Goal: Task Accomplishment & Management: Manage account settings

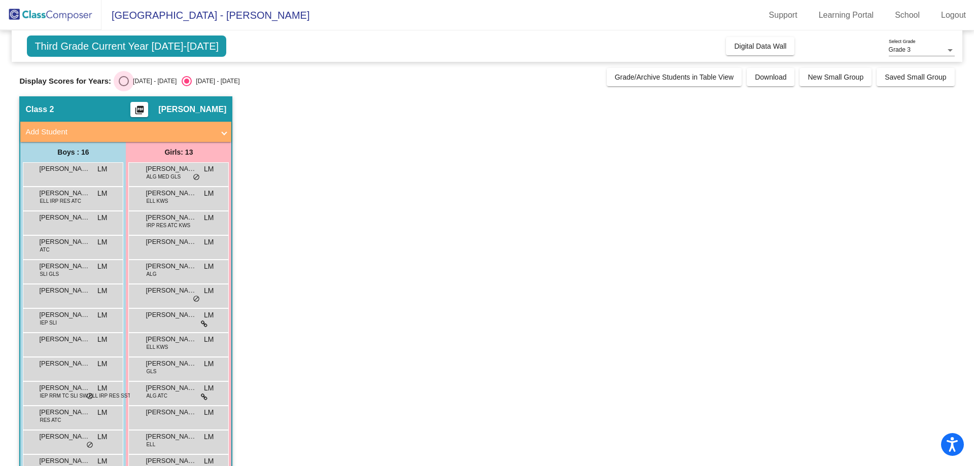
click at [126, 84] on div "Select an option" at bounding box center [124, 81] width 10 height 10
click at [124, 86] on input "[DATE] - [DATE]" at bounding box center [123, 86] width 1 height 1
radio input "true"
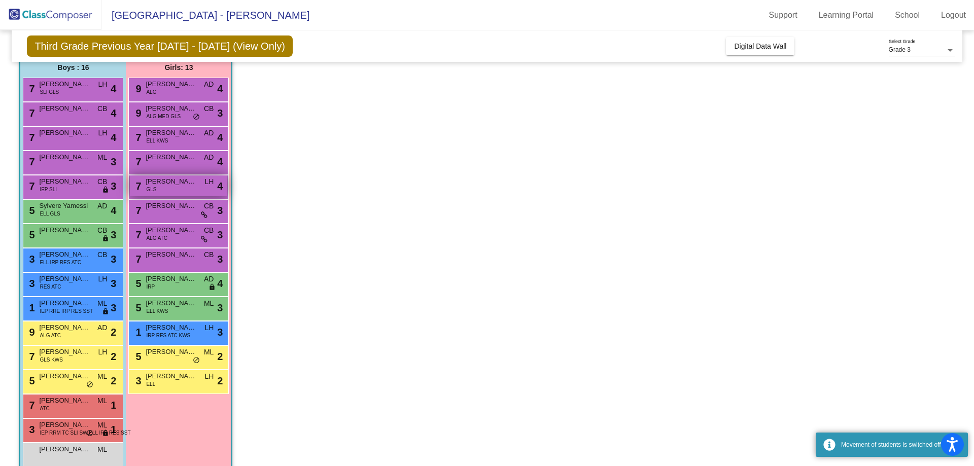
scroll to position [102, 0]
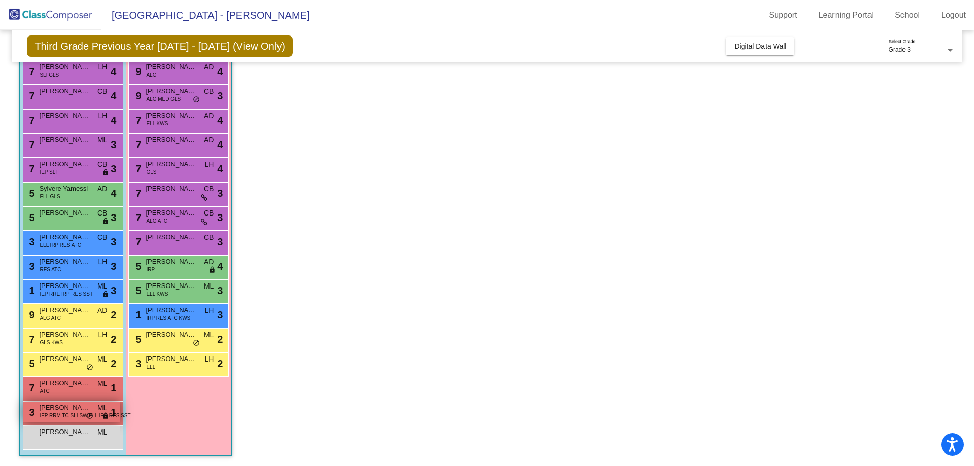
click at [71, 414] on span "IEP RRM TC SLI SW ELL IRP RES SST" at bounding box center [85, 416] width 91 height 8
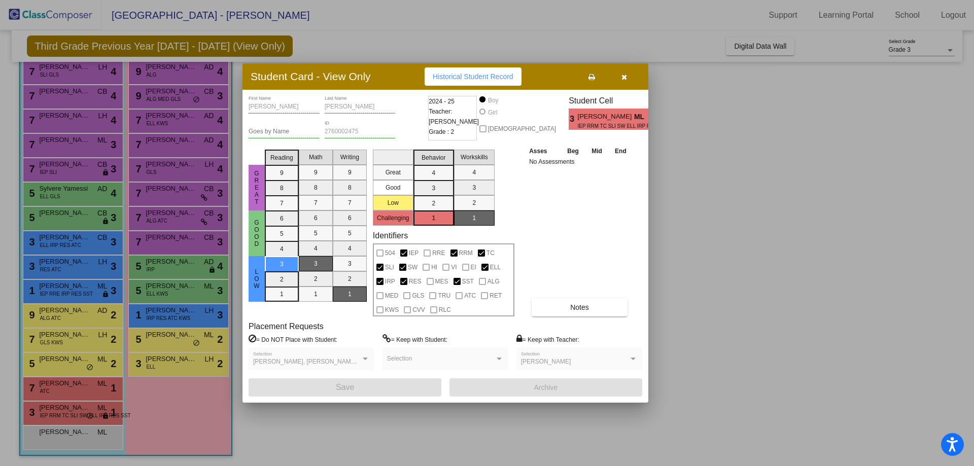
click at [625, 74] on icon "button" at bounding box center [624, 77] width 6 height 7
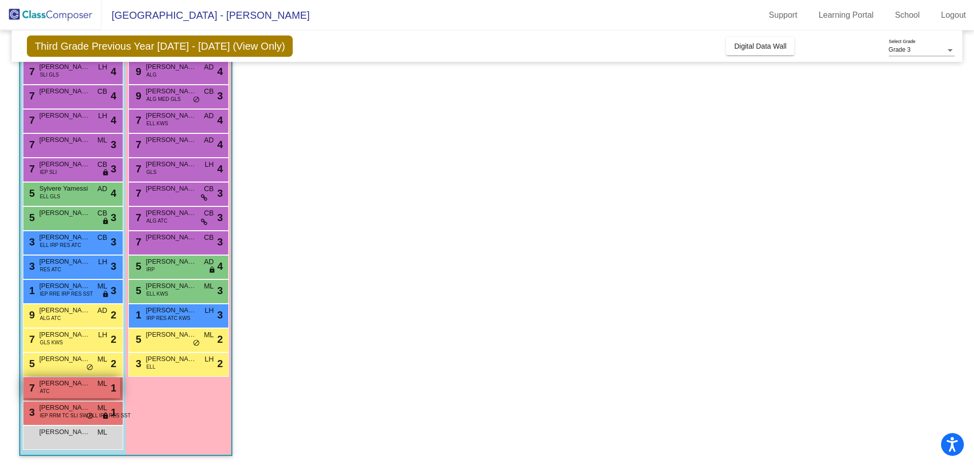
click at [69, 386] on span "Christopher Mauro" at bounding box center [64, 383] width 51 height 10
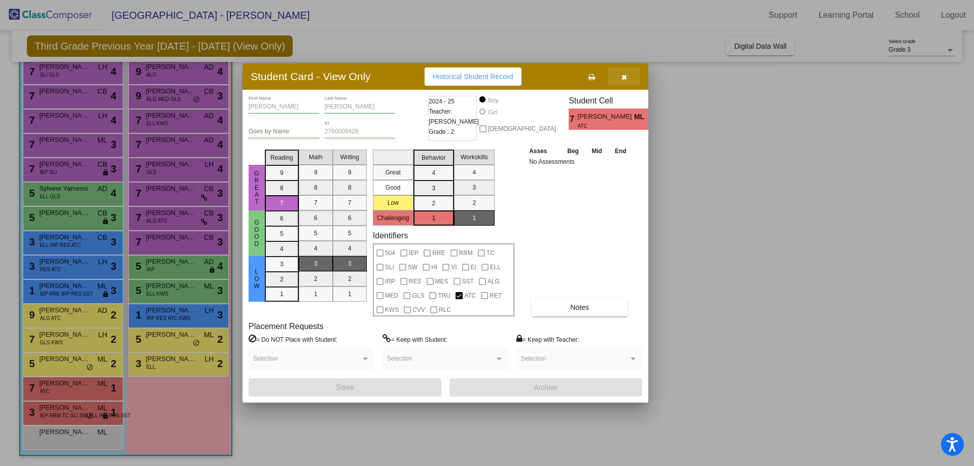
click at [622, 78] on icon "button" at bounding box center [624, 77] width 6 height 7
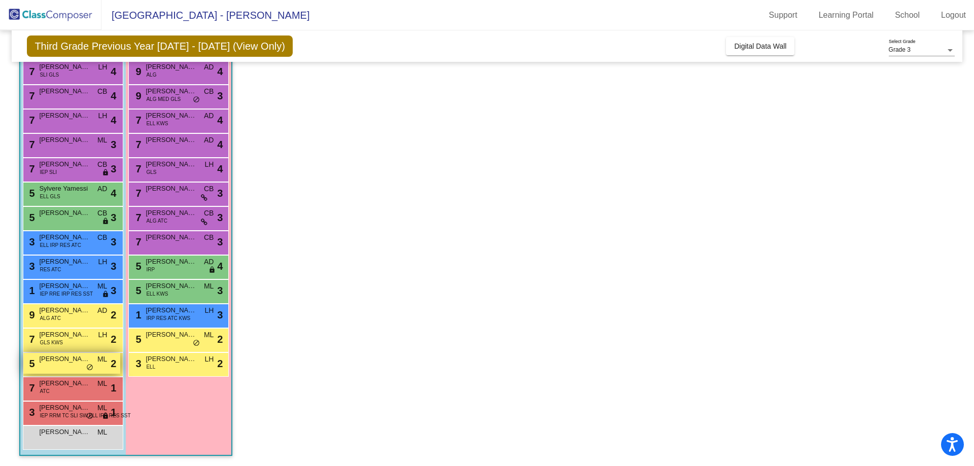
click at [93, 362] on div "5 Samuel Dunaj ML lock do_not_disturb_alt 2" at bounding box center [71, 363] width 97 height 21
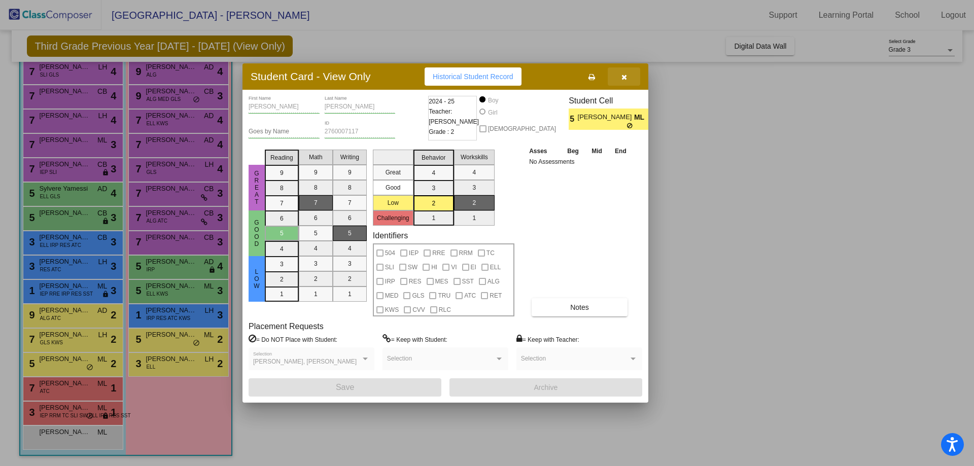
click at [623, 76] on icon "button" at bounding box center [624, 77] width 6 height 7
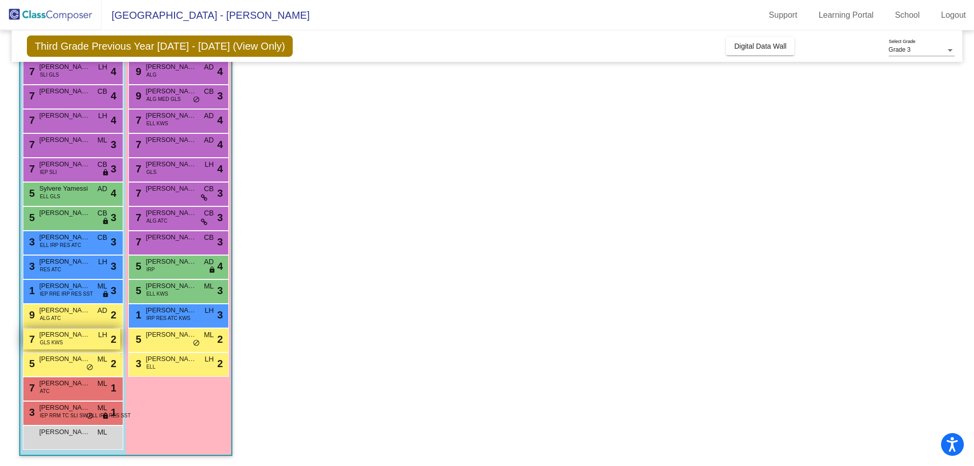
click at [85, 337] on span "Tristan Vital" at bounding box center [64, 335] width 51 height 10
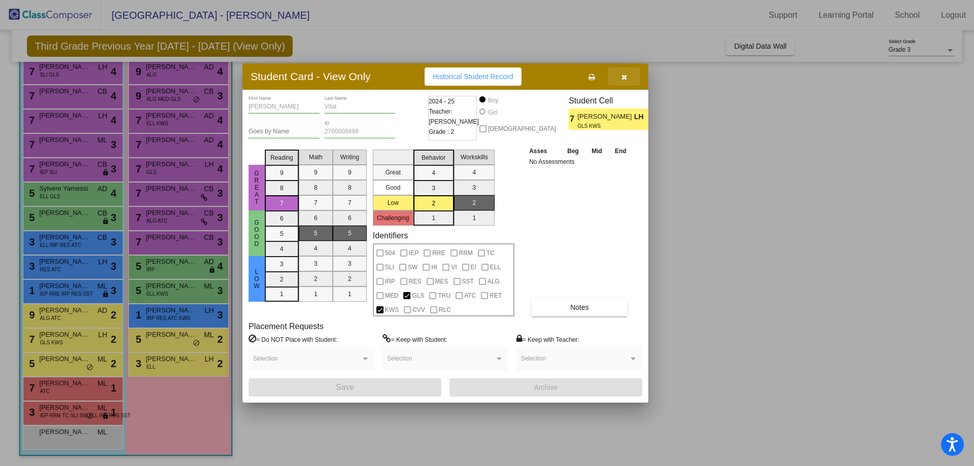
click at [623, 78] on icon "button" at bounding box center [624, 77] width 6 height 7
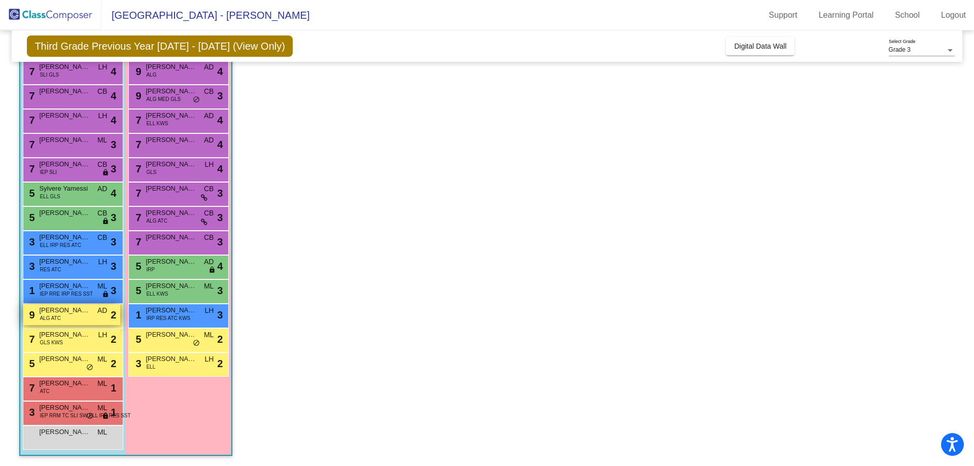
click at [68, 310] on span "Vincent Olejniczak" at bounding box center [64, 310] width 51 height 10
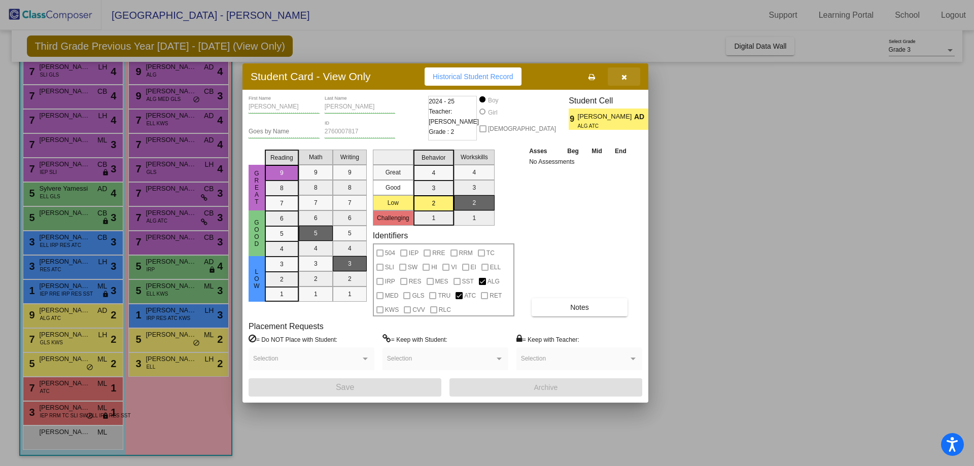
click at [623, 79] on icon "button" at bounding box center [624, 77] width 6 height 7
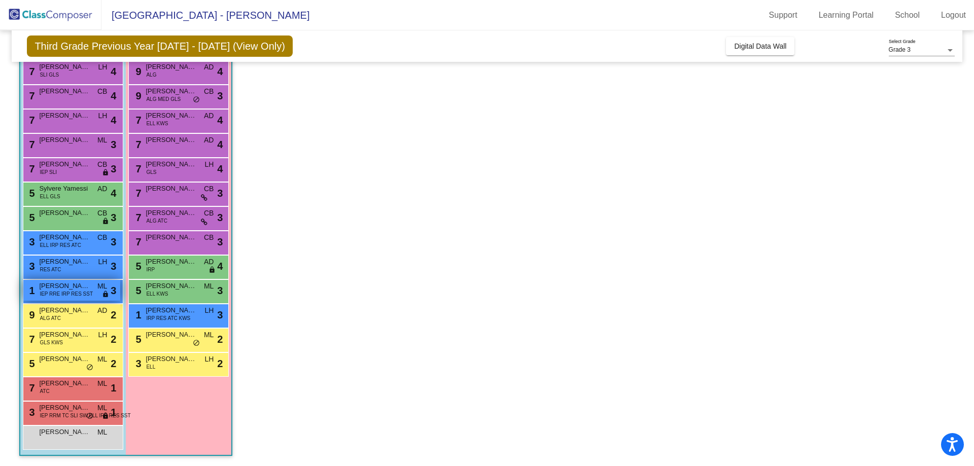
click at [76, 288] on span "Stefan Candela" at bounding box center [64, 286] width 51 height 10
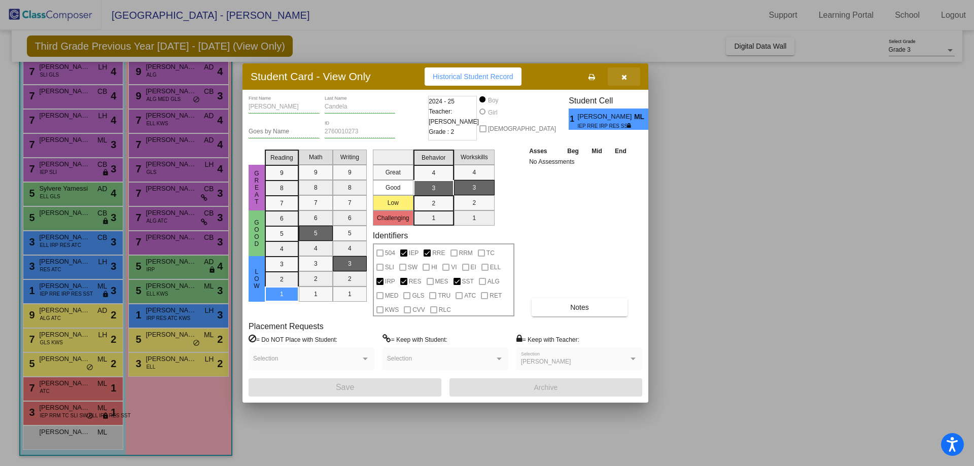
click at [621, 76] on icon "button" at bounding box center [624, 77] width 6 height 7
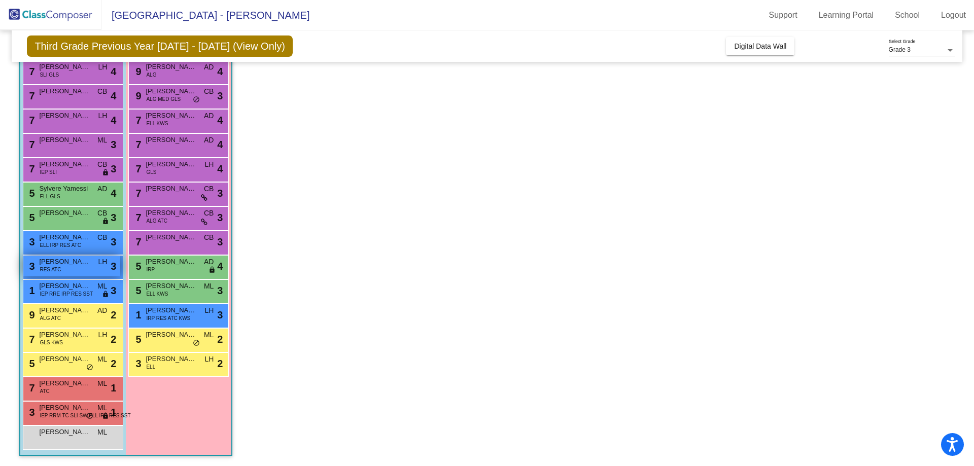
click at [63, 264] on span "Ryne Susalla" at bounding box center [64, 262] width 51 height 10
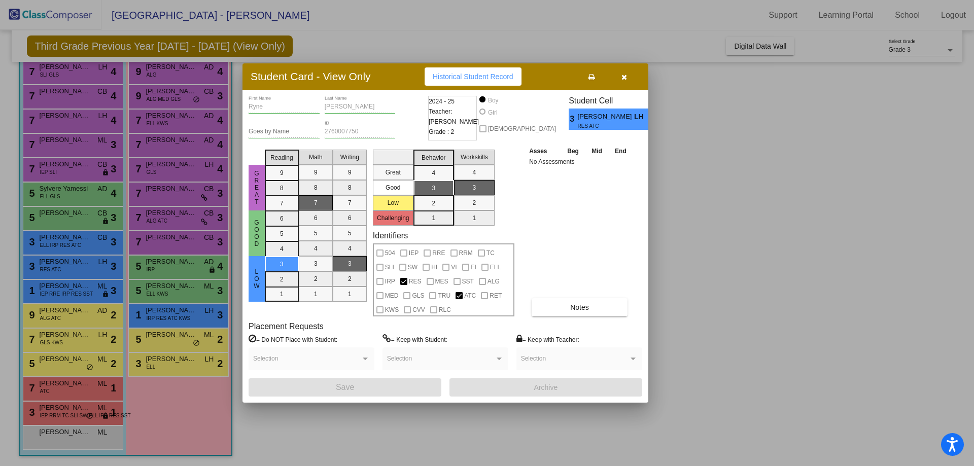
click at [623, 76] on icon "button" at bounding box center [624, 77] width 6 height 7
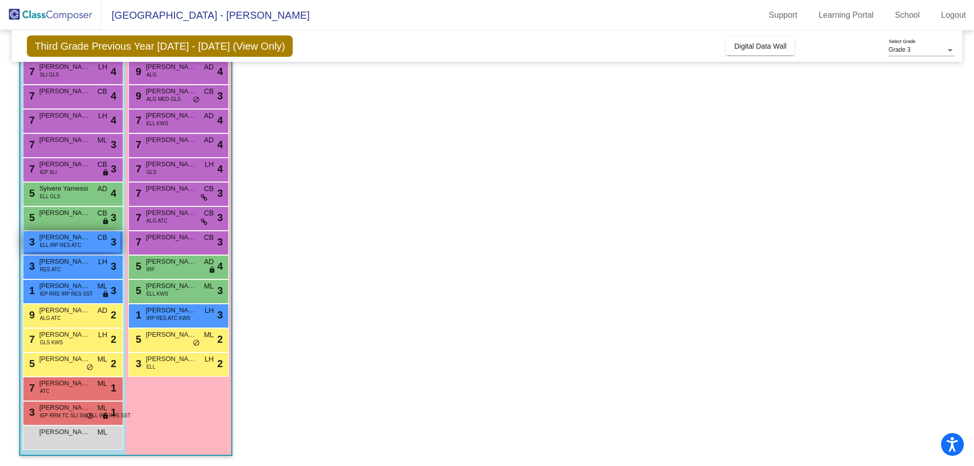
click at [90, 235] on span "Carlos Martinez Pablos" at bounding box center [64, 237] width 51 height 10
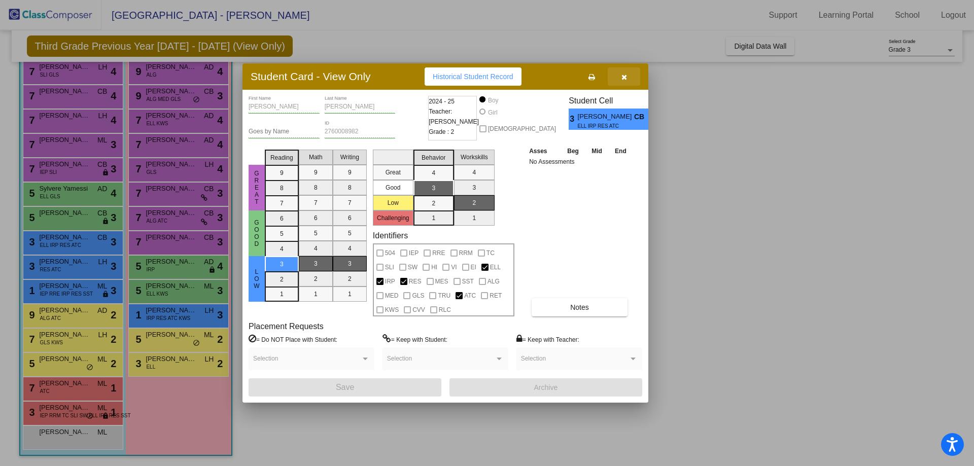
click at [624, 77] on icon "button" at bounding box center [624, 77] width 6 height 7
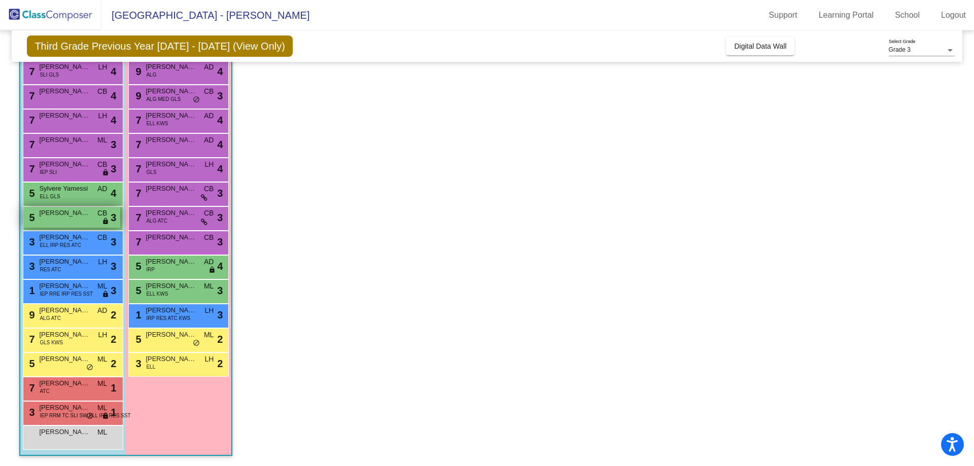
click at [72, 215] on span "Carter Jones" at bounding box center [64, 213] width 51 height 10
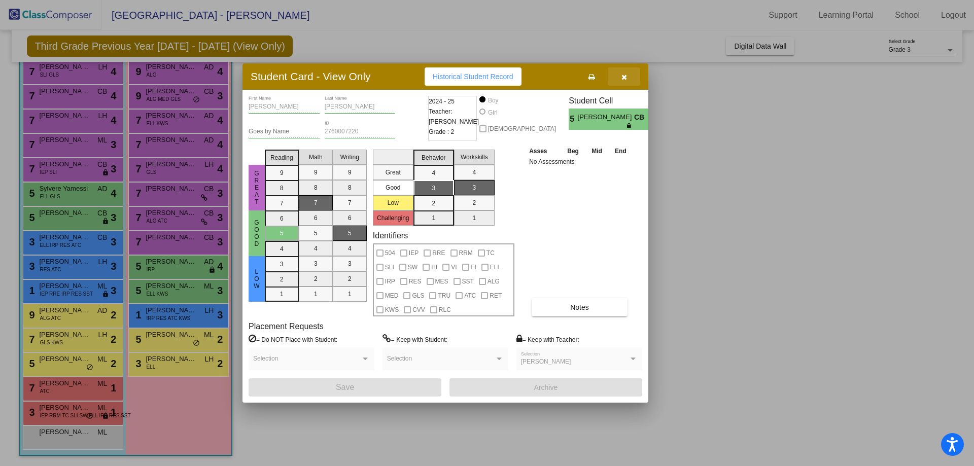
click at [622, 77] on icon "button" at bounding box center [624, 77] width 6 height 7
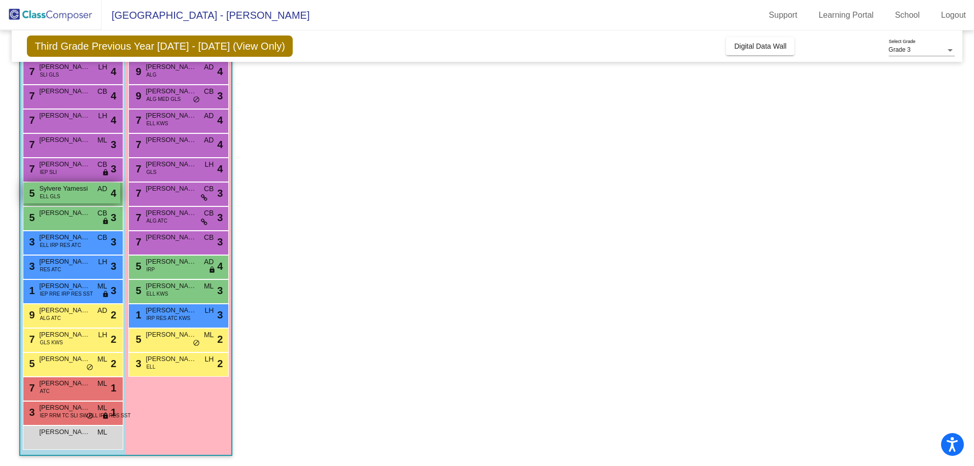
click at [70, 192] on span "Sylvere Yamessi" at bounding box center [64, 189] width 51 height 10
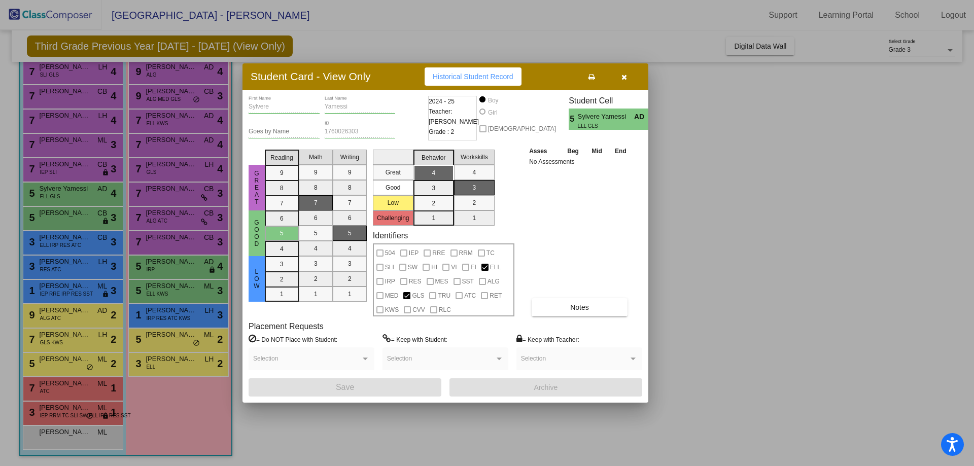
click at [624, 77] on icon "button" at bounding box center [624, 77] width 6 height 7
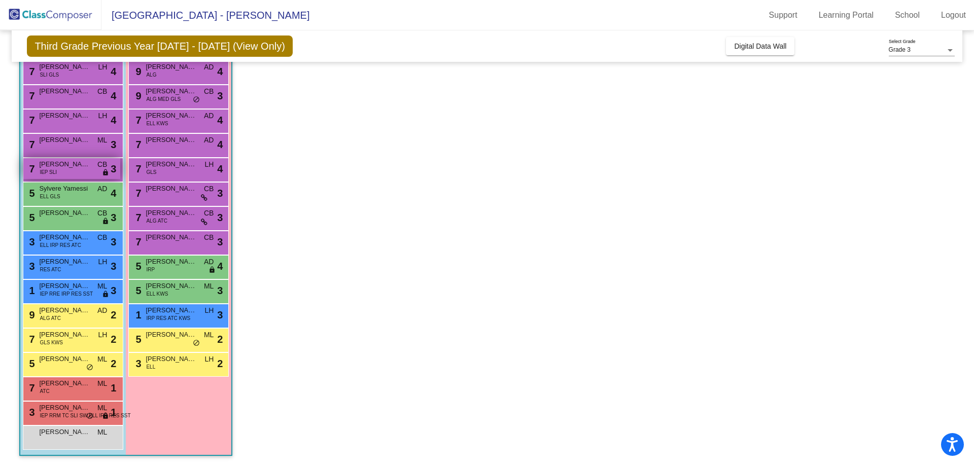
click at [72, 165] on span "Jaxon Schultz" at bounding box center [64, 164] width 51 height 10
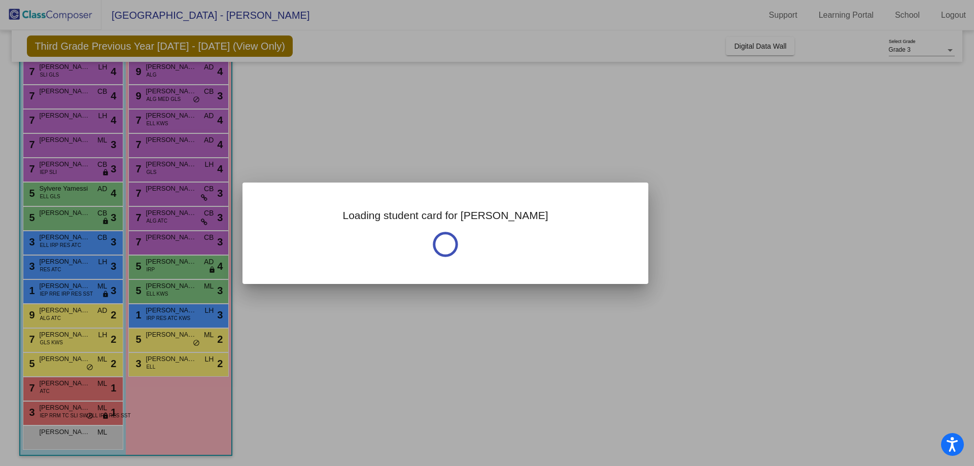
click at [72, 166] on div at bounding box center [487, 233] width 974 height 466
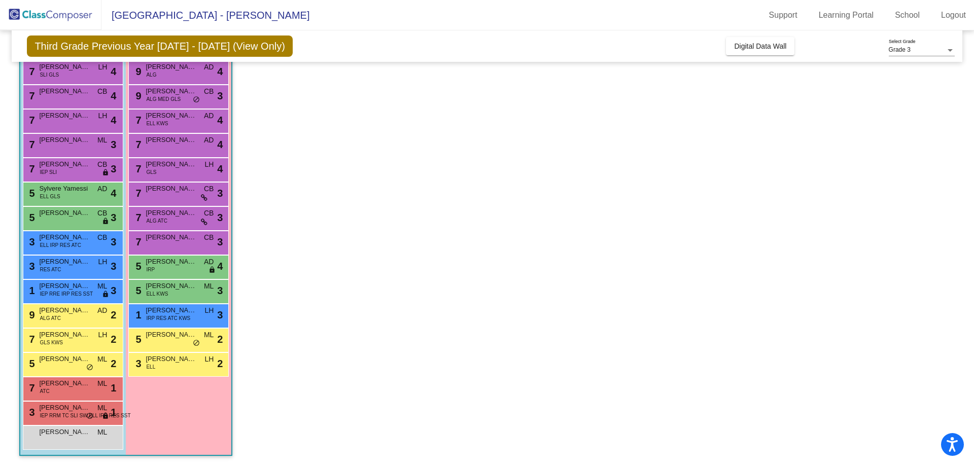
click at [72, 166] on span "Jaxon Schultz" at bounding box center [64, 164] width 51 height 10
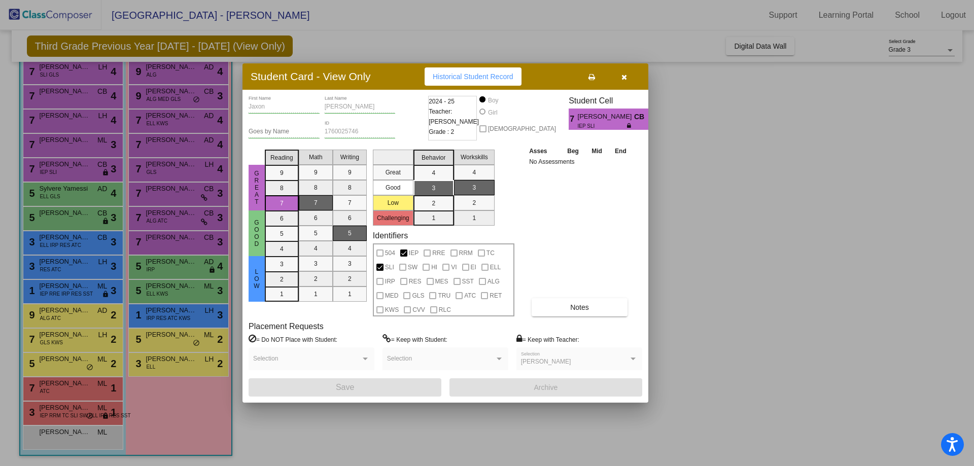
click at [621, 77] on icon "button" at bounding box center [624, 77] width 6 height 7
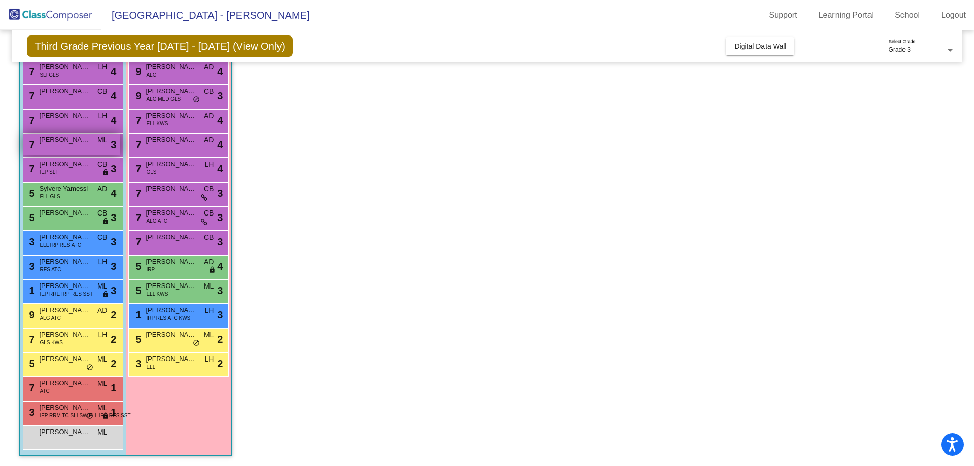
click at [51, 141] on span "Alexander Clor" at bounding box center [64, 140] width 51 height 10
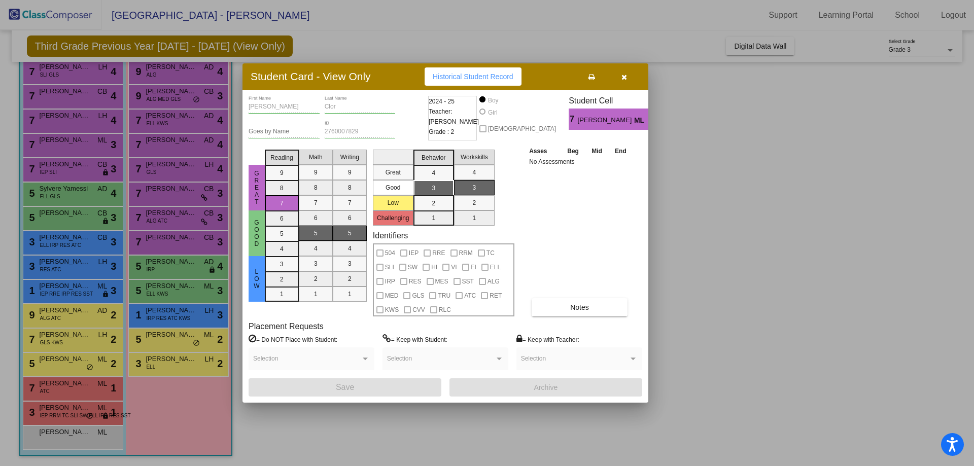
click at [625, 76] on icon "button" at bounding box center [624, 77] width 6 height 7
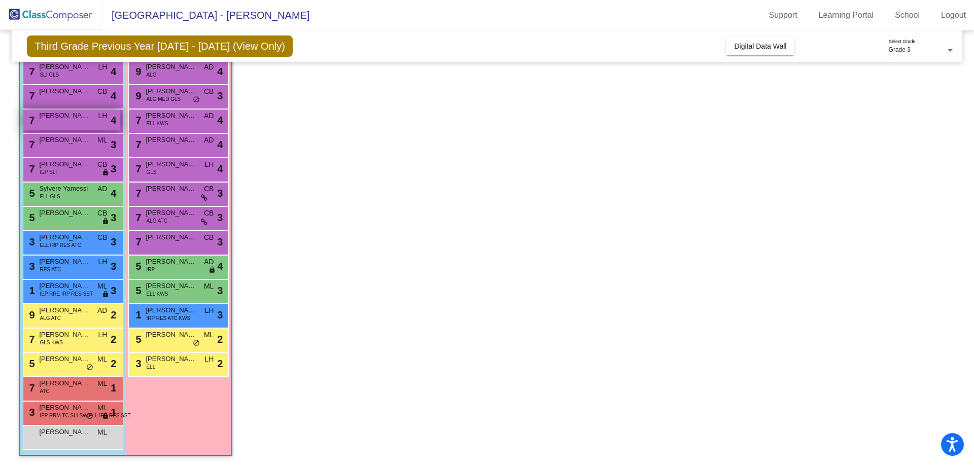
click at [85, 118] on span "Leyton Johnson" at bounding box center [64, 116] width 51 height 10
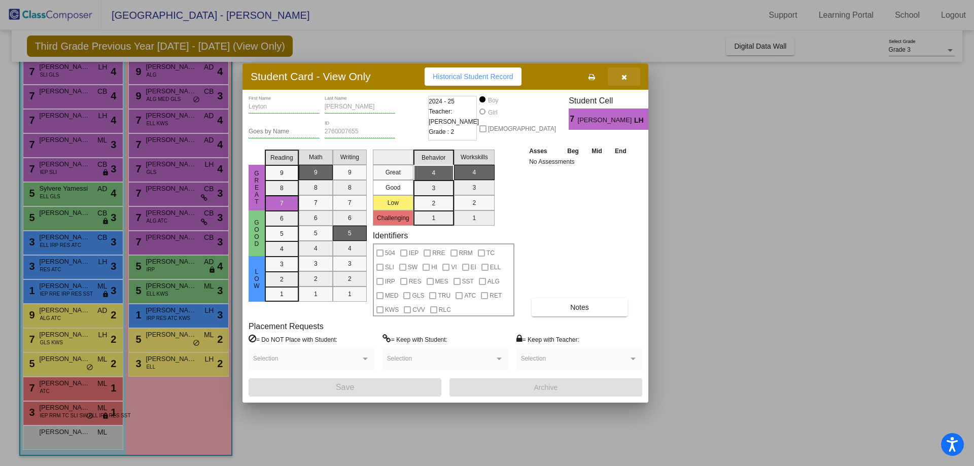
click at [623, 77] on icon "button" at bounding box center [624, 77] width 6 height 7
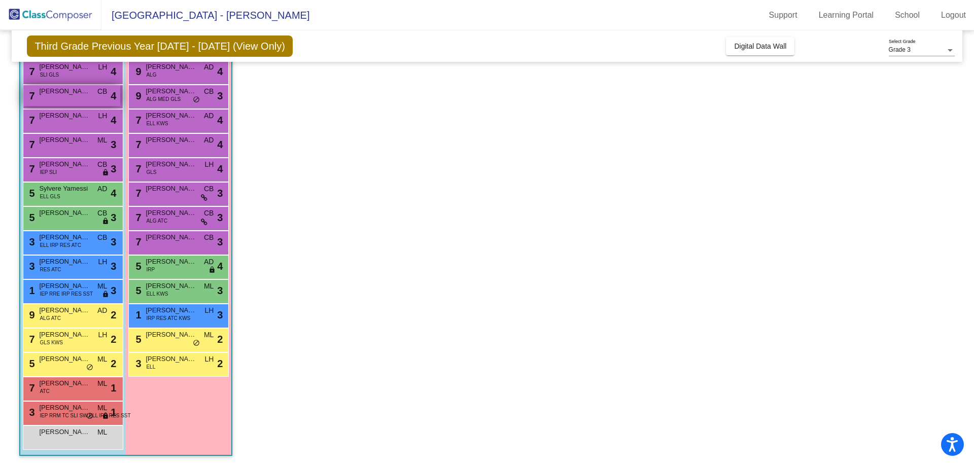
click at [73, 94] on span "Jack Ruhlman" at bounding box center [64, 91] width 51 height 10
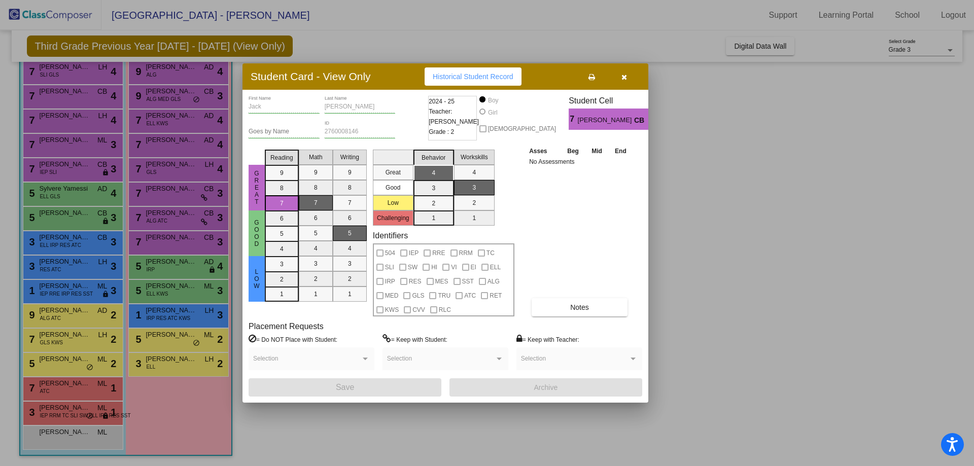
click at [627, 78] on icon "button" at bounding box center [624, 77] width 6 height 7
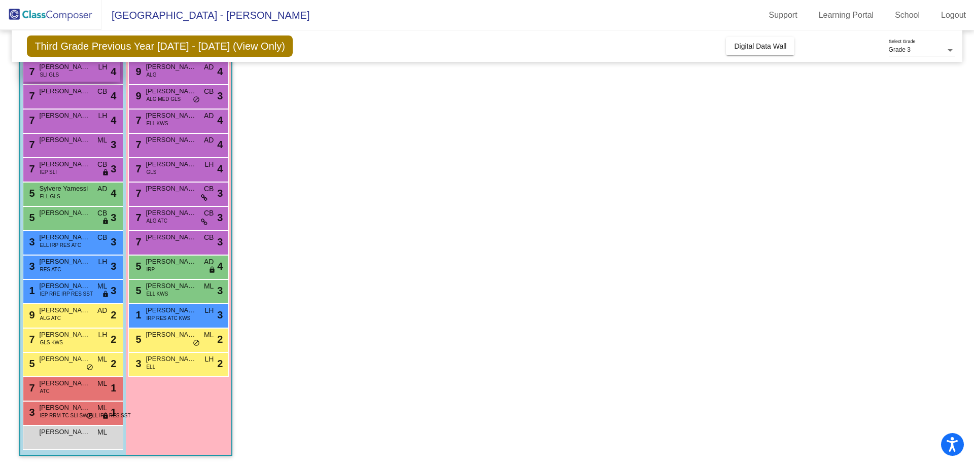
click at [76, 73] on div "7 Ethan Smalarz SLI GLS LH lock do_not_disturb_alt 4" at bounding box center [71, 71] width 97 height 21
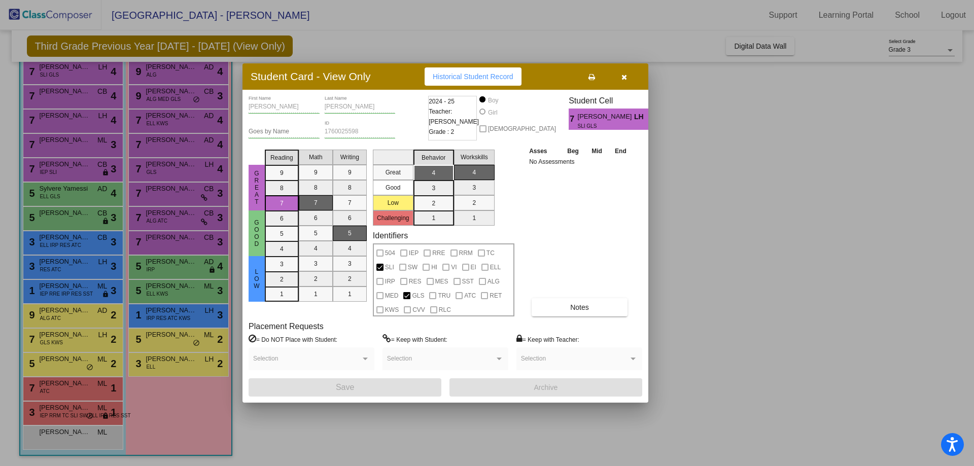
click at [626, 80] on icon "button" at bounding box center [624, 77] width 6 height 7
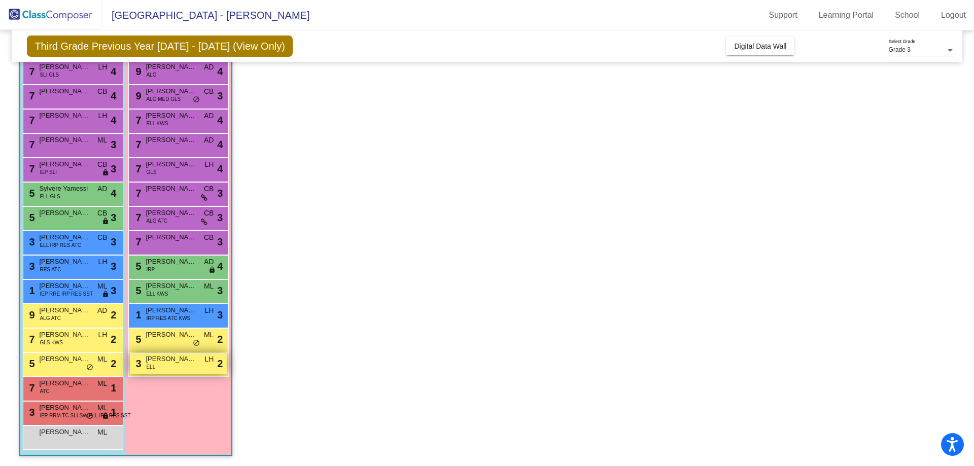
click at [172, 363] on span "Melanie Hanna" at bounding box center [171, 359] width 51 height 10
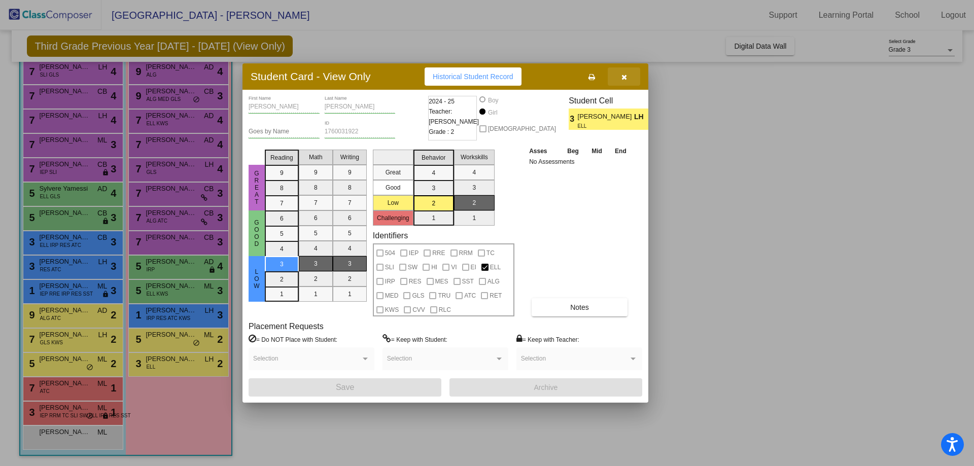
click at [629, 77] on button "button" at bounding box center [624, 76] width 32 height 18
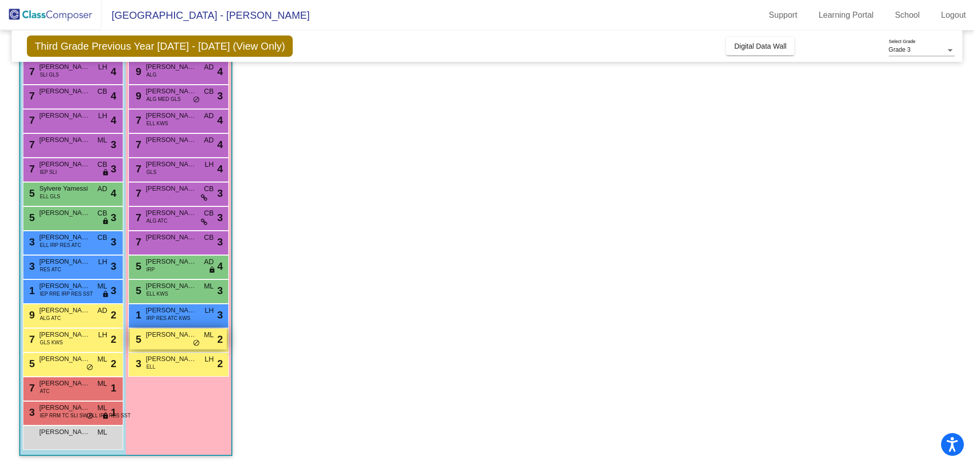
click at [183, 338] on span "Grace Dubay" at bounding box center [171, 335] width 51 height 10
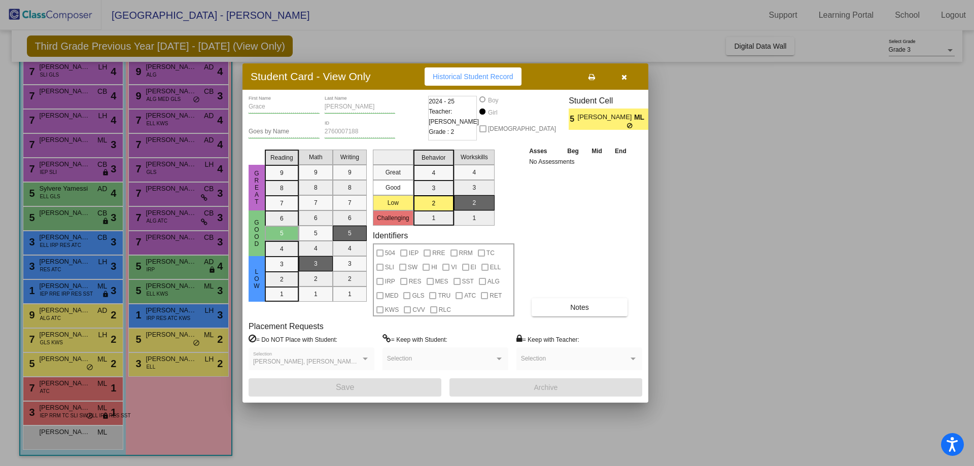
click at [629, 75] on button "button" at bounding box center [624, 76] width 32 height 18
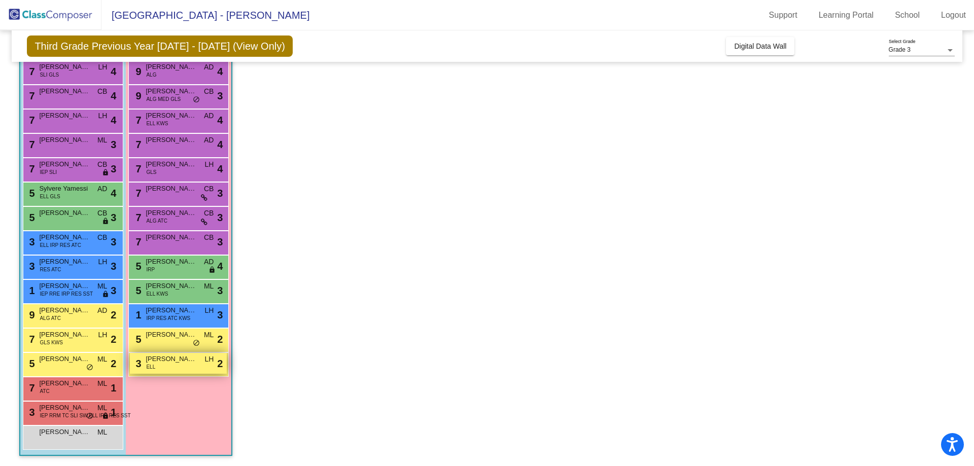
click at [167, 365] on div "3 Melanie Hanna ELL LH lock do_not_disturb_alt 2" at bounding box center [178, 363] width 97 height 21
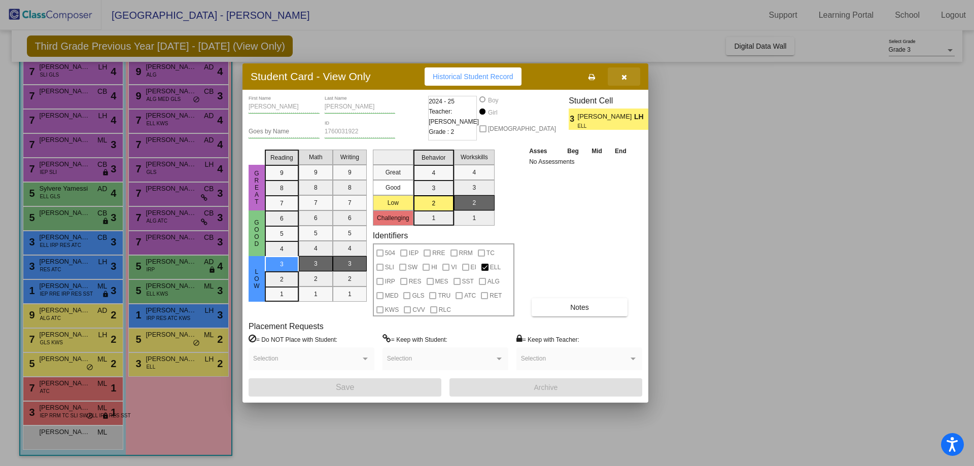
click at [627, 76] on icon "button" at bounding box center [624, 77] width 6 height 7
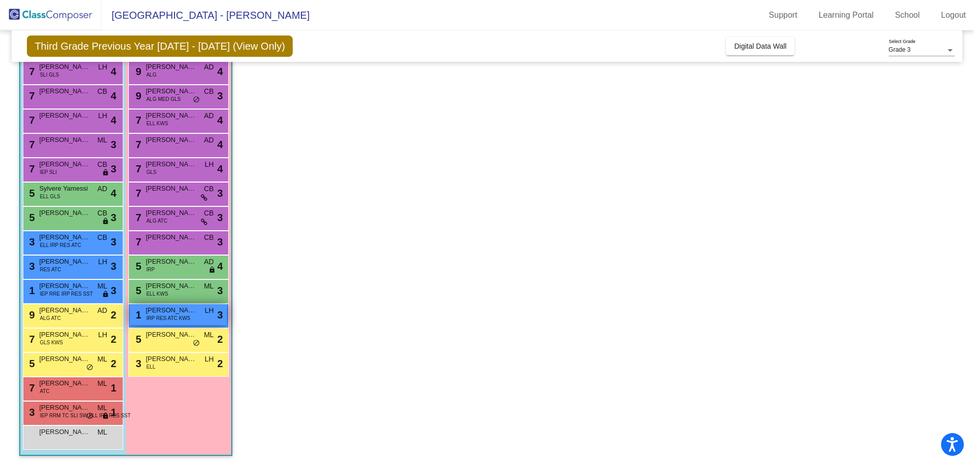
click at [180, 313] on span "Avalina Haisha" at bounding box center [171, 310] width 51 height 10
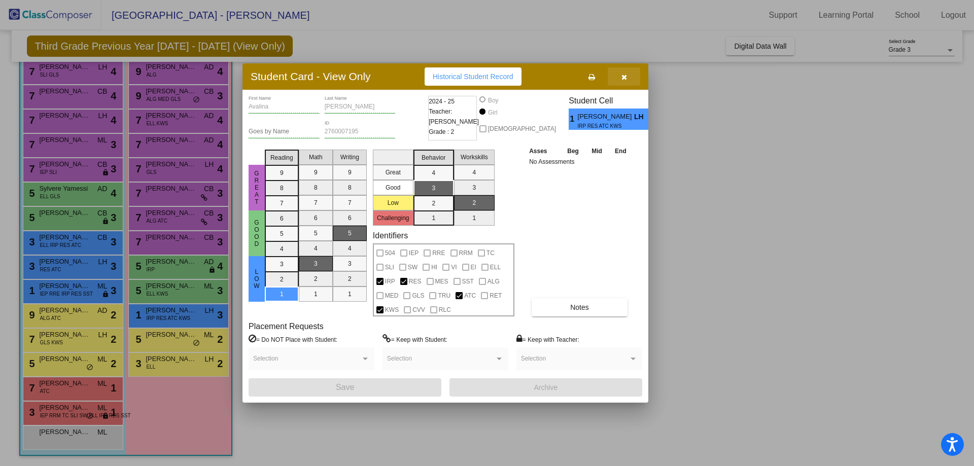
click at [626, 77] on icon "button" at bounding box center [624, 77] width 6 height 7
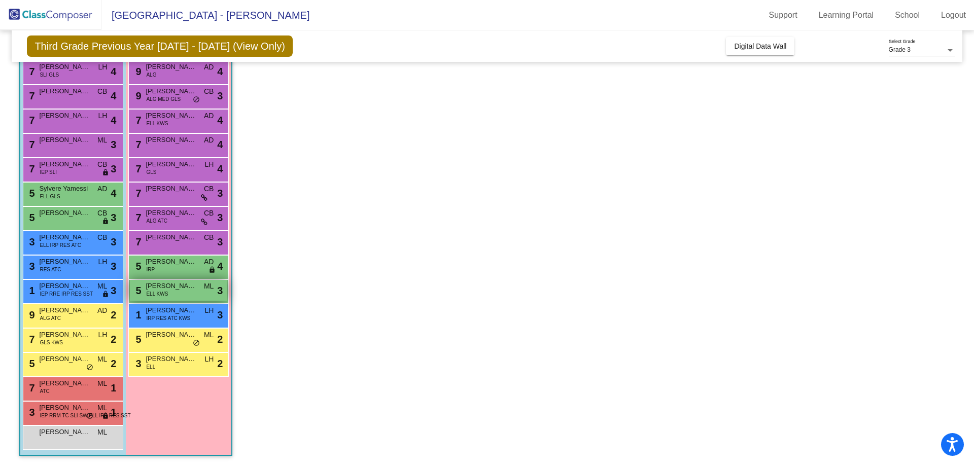
click at [179, 292] on div "5 Joelle Talia ELL KWS ML lock do_not_disturb_alt 3" at bounding box center [178, 290] width 97 height 21
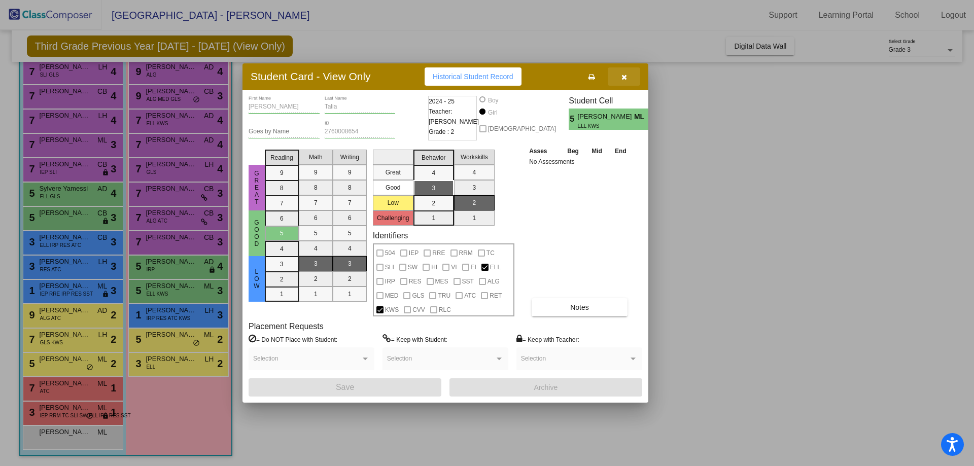
click at [626, 75] on icon "button" at bounding box center [624, 77] width 6 height 7
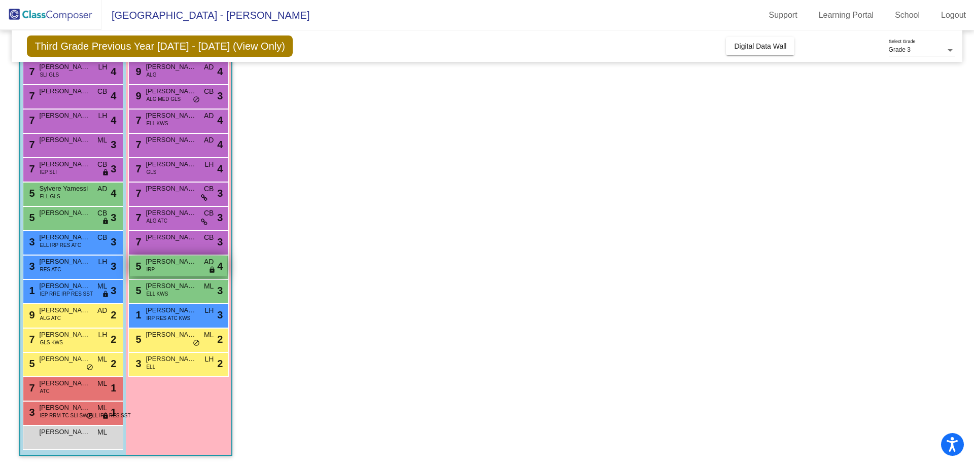
click at [192, 261] on span "Molly Osborne" at bounding box center [171, 262] width 51 height 10
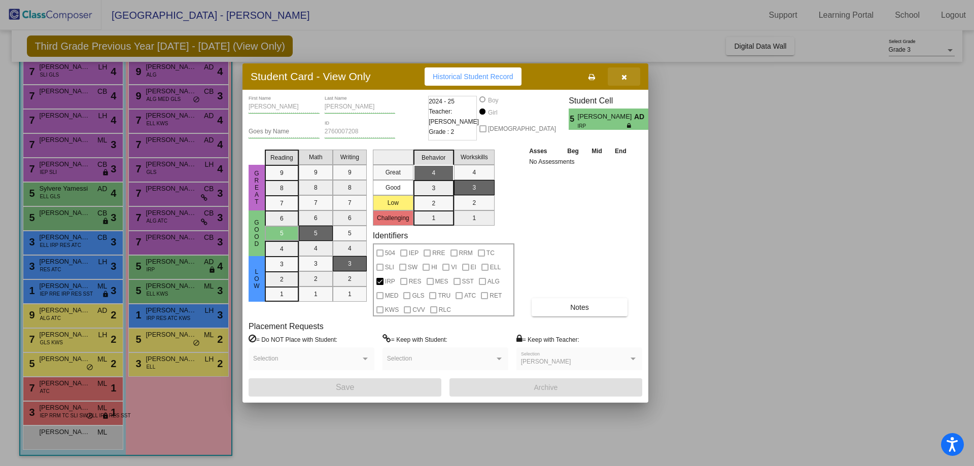
click at [622, 77] on icon "button" at bounding box center [624, 77] width 6 height 7
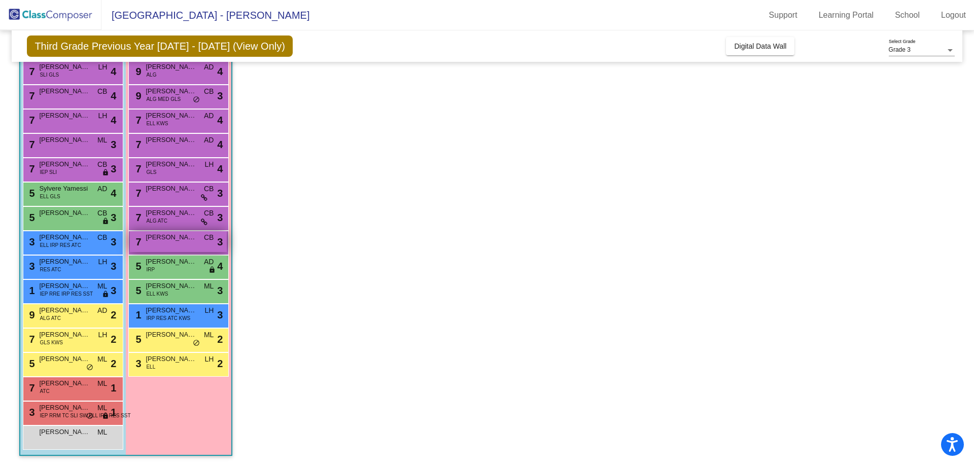
click at [176, 241] on span "Mariana Brewer" at bounding box center [171, 237] width 51 height 10
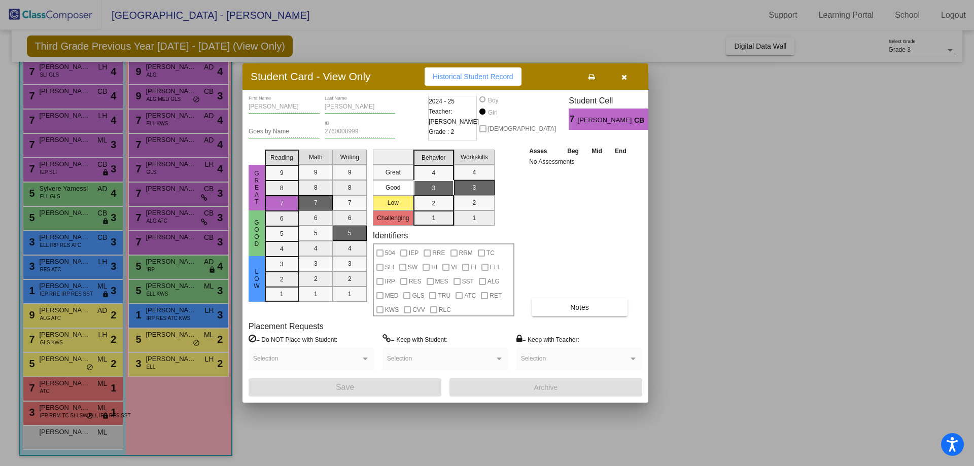
click at [626, 76] on icon "button" at bounding box center [624, 77] width 6 height 7
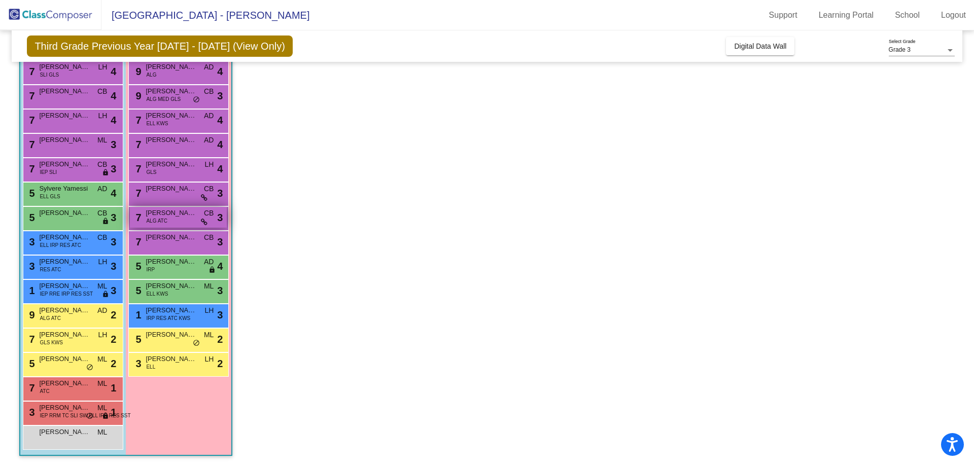
click at [196, 216] on span "Lilliana Sharp" at bounding box center [171, 213] width 51 height 10
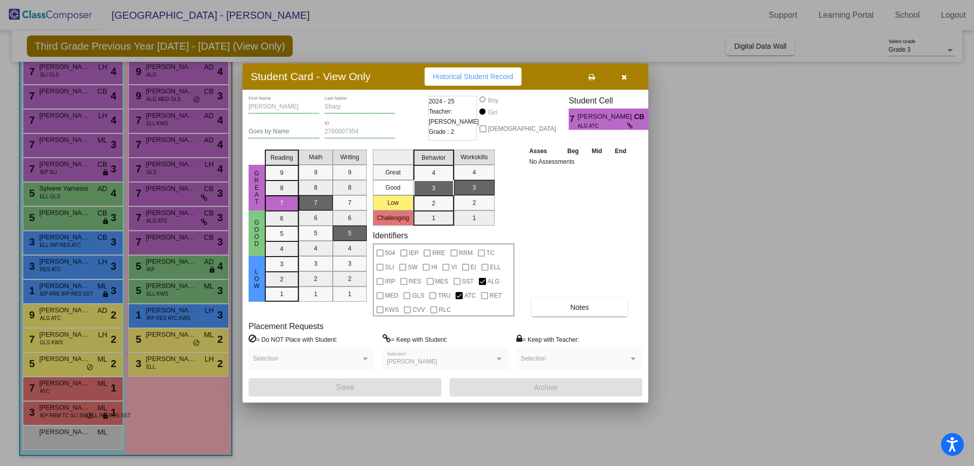
click at [621, 79] on icon "button" at bounding box center [624, 77] width 6 height 7
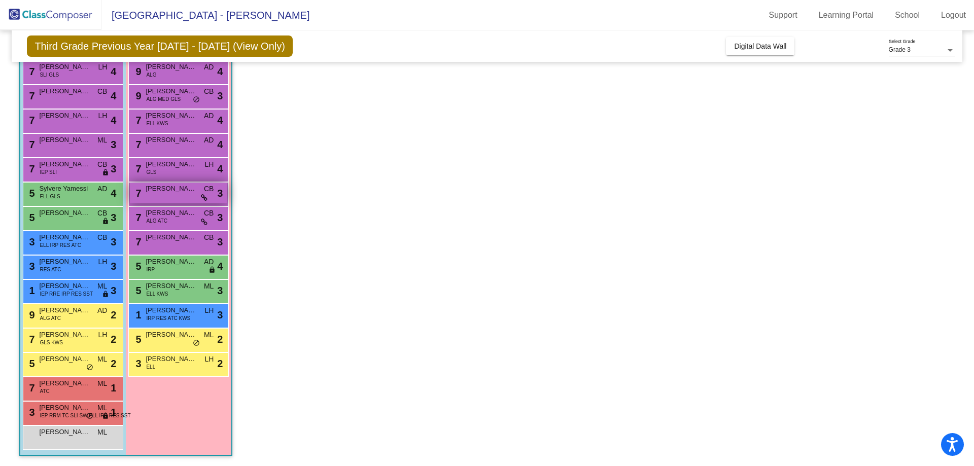
click at [180, 190] on span "Isabella Sharp" at bounding box center [171, 189] width 51 height 10
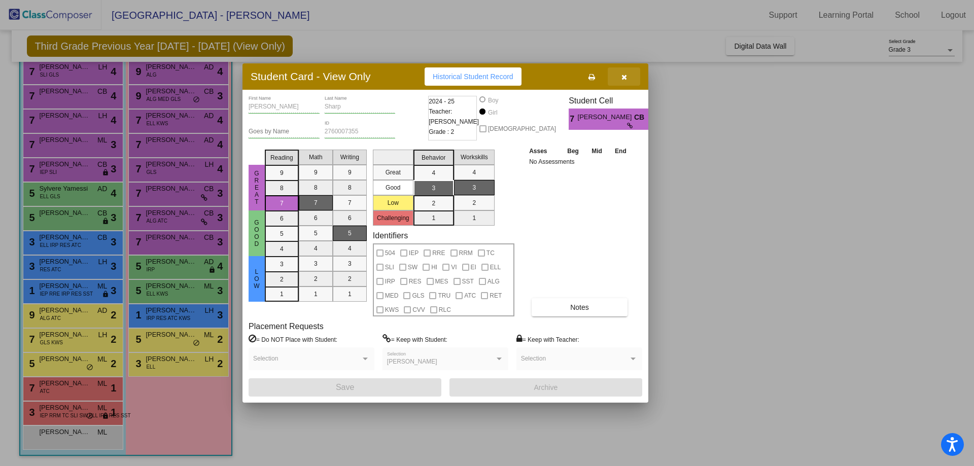
click at [623, 75] on icon "button" at bounding box center [624, 77] width 6 height 7
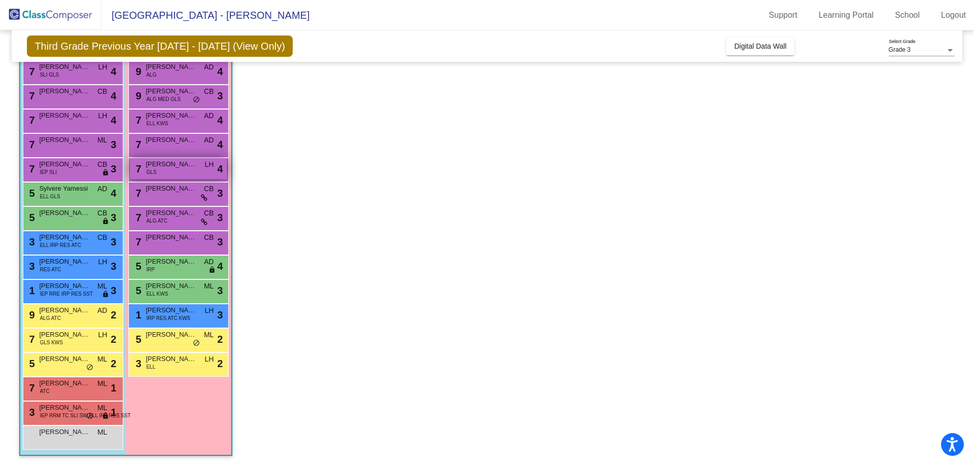
click at [183, 168] on span "Leah Depaolis" at bounding box center [171, 164] width 51 height 10
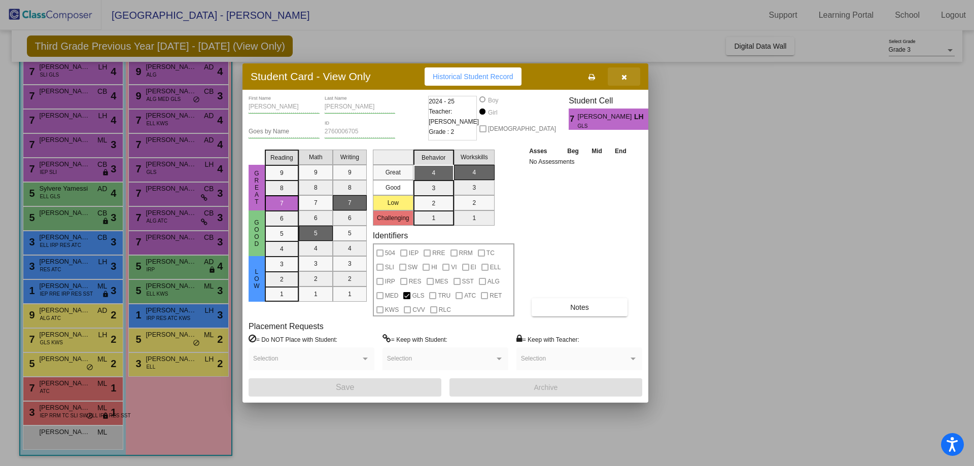
click at [624, 77] on icon "button" at bounding box center [624, 77] width 6 height 7
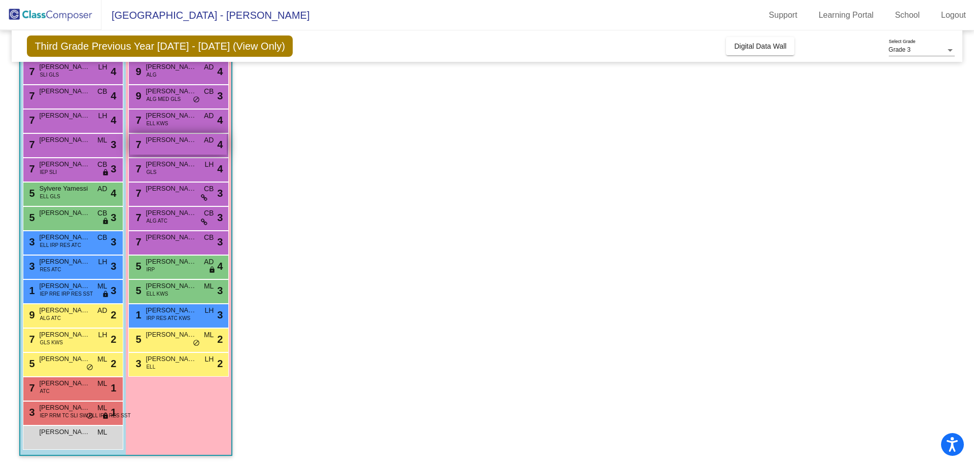
click at [186, 138] on span "Blake Taylor" at bounding box center [171, 140] width 51 height 10
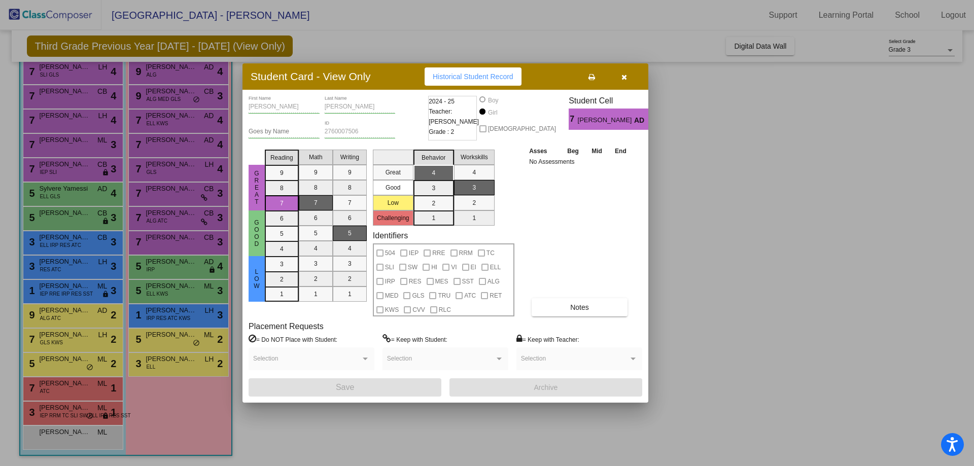
click at [628, 79] on button "button" at bounding box center [624, 76] width 32 height 18
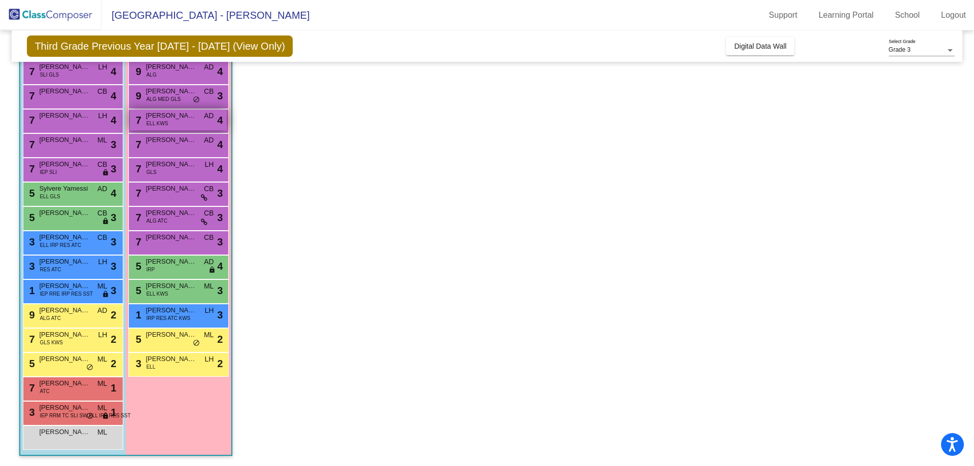
click at [180, 117] on span "Alaria Abdelmassih" at bounding box center [171, 116] width 51 height 10
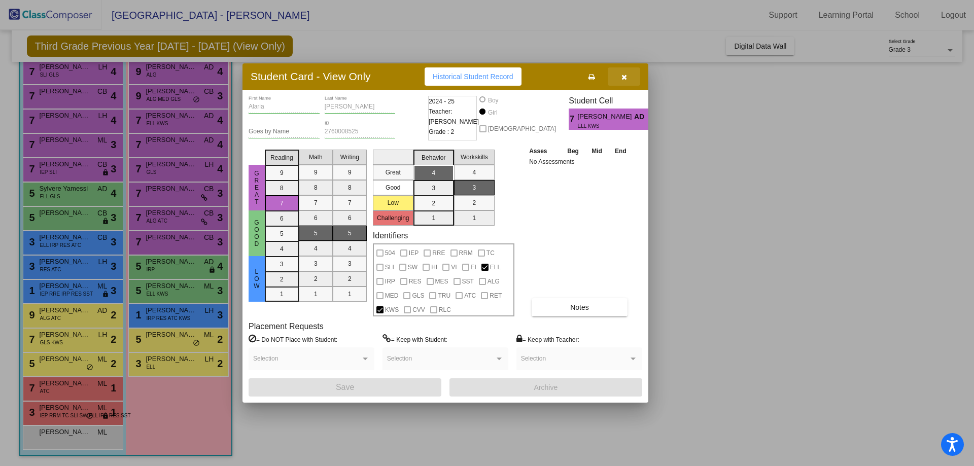
click at [627, 77] on icon "button" at bounding box center [624, 77] width 6 height 7
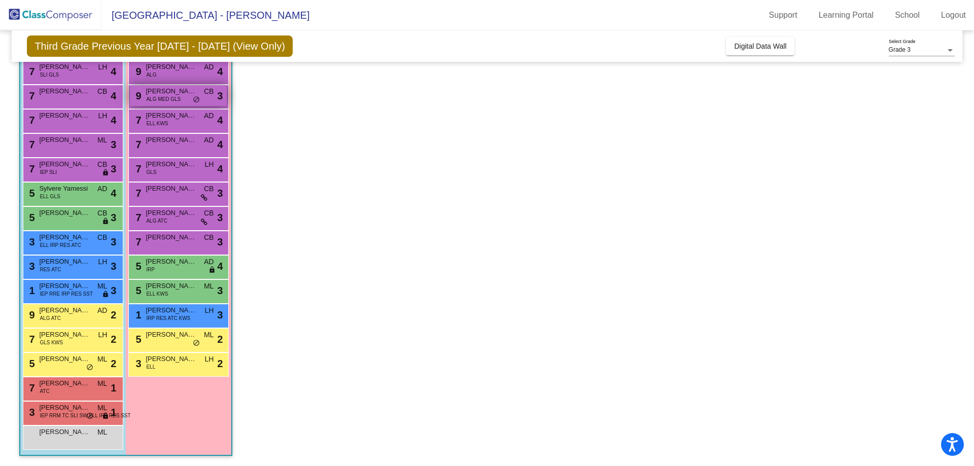
click at [182, 91] on span "Adalina Curcuru" at bounding box center [171, 91] width 51 height 10
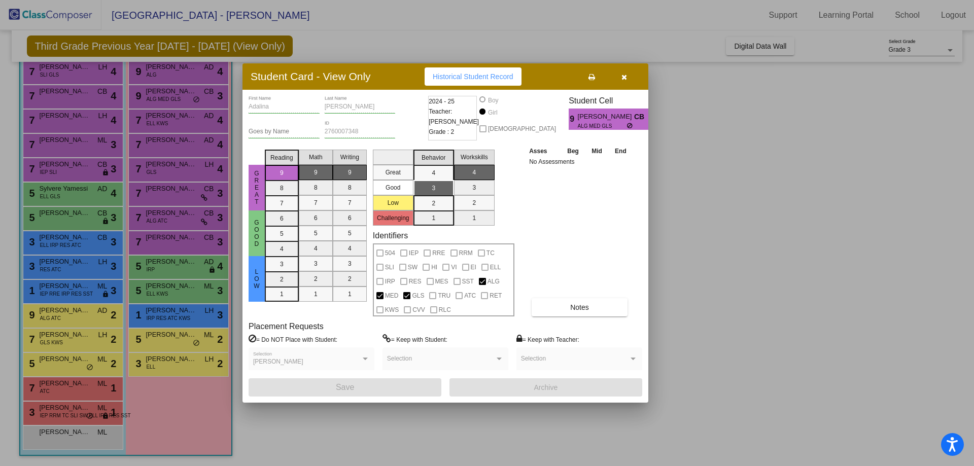
click at [627, 77] on button "button" at bounding box center [624, 76] width 32 height 18
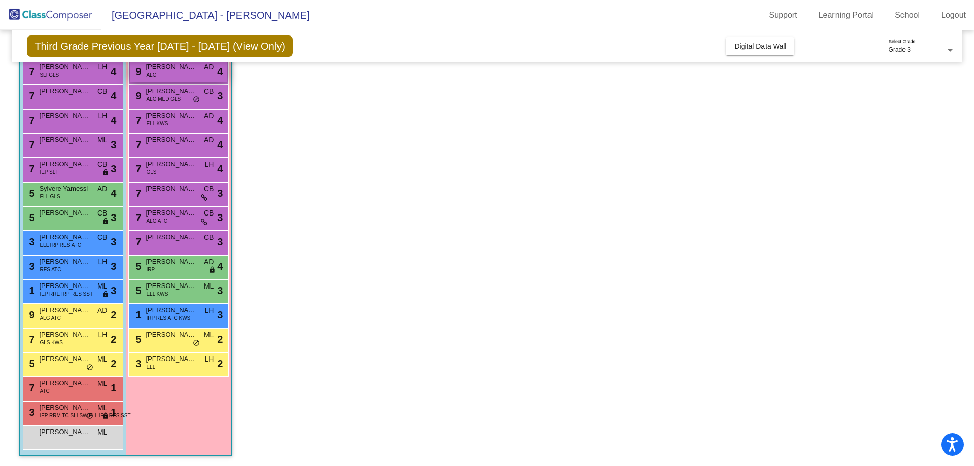
click at [190, 71] on span "Eliza Gutschow" at bounding box center [171, 67] width 51 height 10
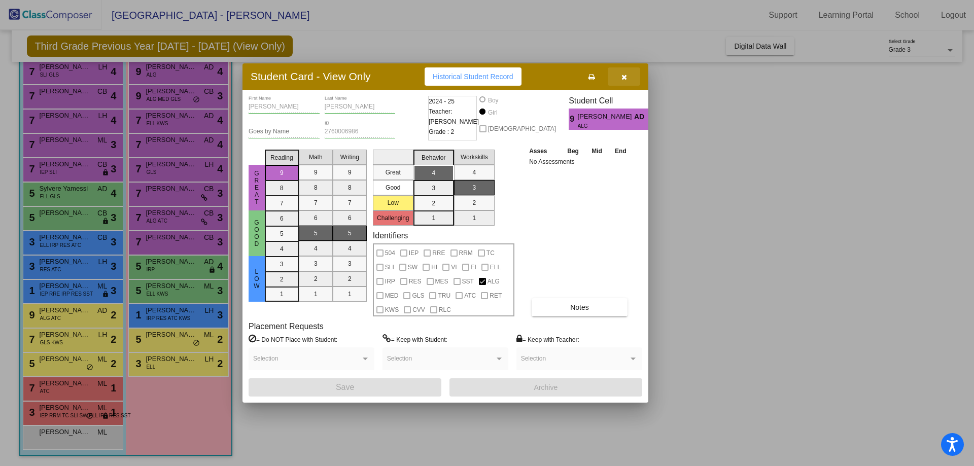
click at [626, 78] on icon "button" at bounding box center [624, 77] width 6 height 7
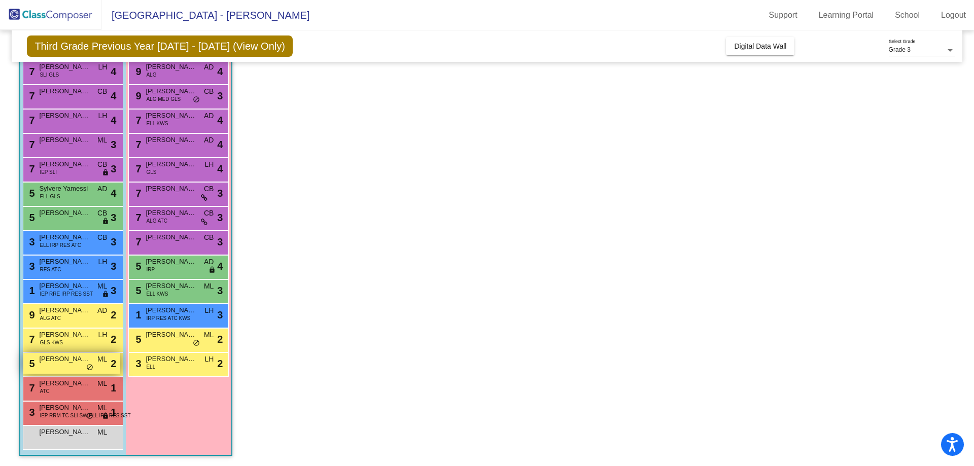
click at [90, 370] on span "do_not_disturb_alt" at bounding box center [89, 368] width 7 height 8
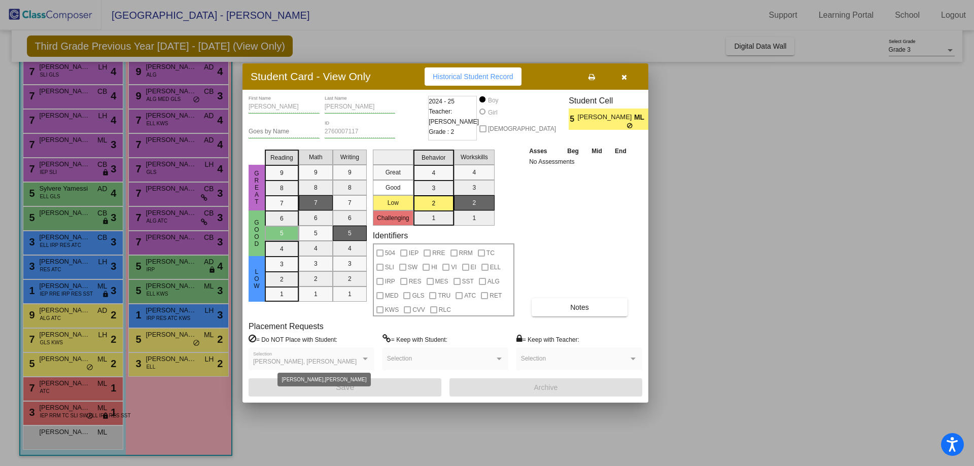
click at [364, 358] on div at bounding box center [365, 359] width 5 height 3
click at [627, 78] on icon "button" at bounding box center [624, 77] width 6 height 7
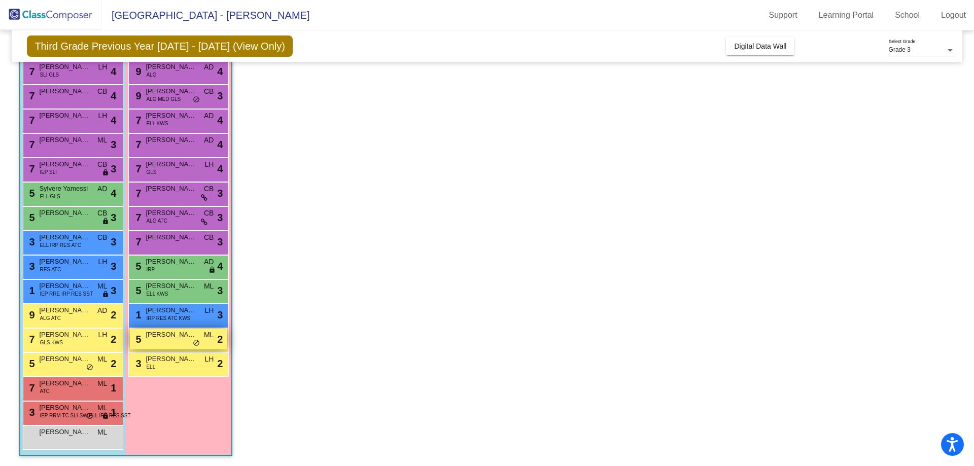
click at [176, 338] on span "Grace Dubay" at bounding box center [171, 335] width 51 height 10
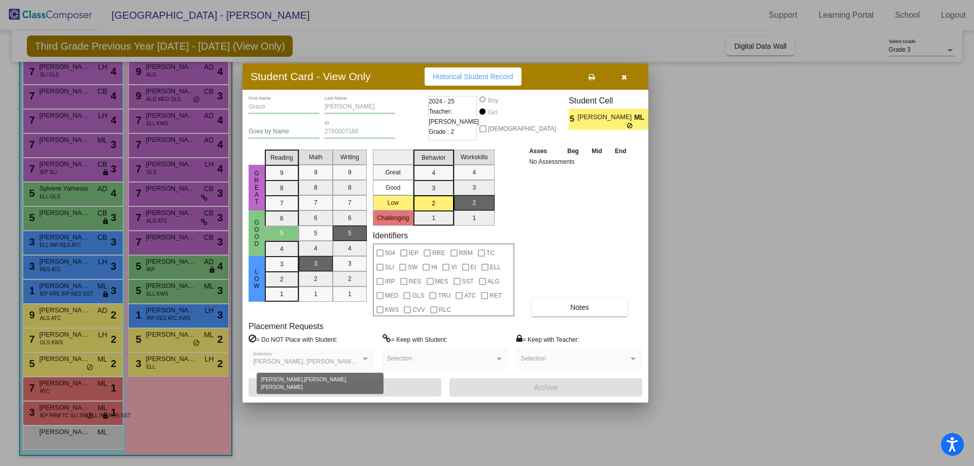
click at [362, 360] on div at bounding box center [365, 359] width 9 height 7
click at [364, 357] on div at bounding box center [365, 359] width 9 height 7
click at [623, 77] on icon "button" at bounding box center [624, 77] width 6 height 7
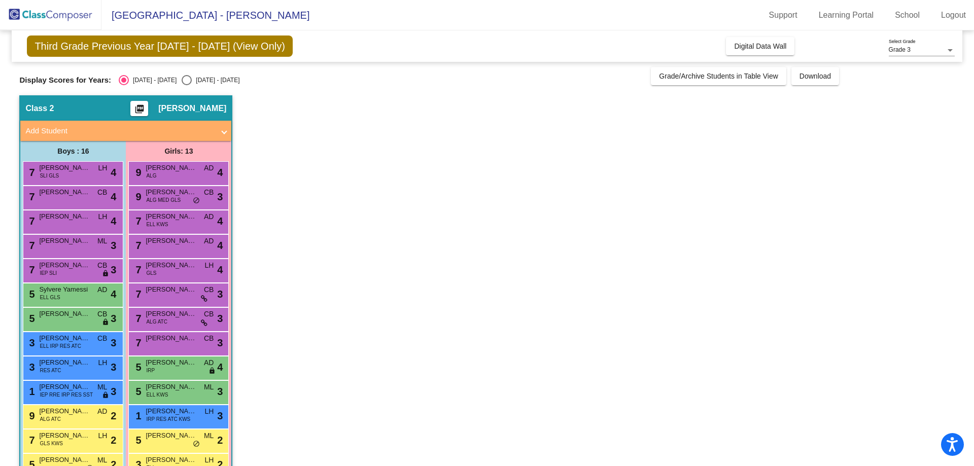
scroll to position [0, 0]
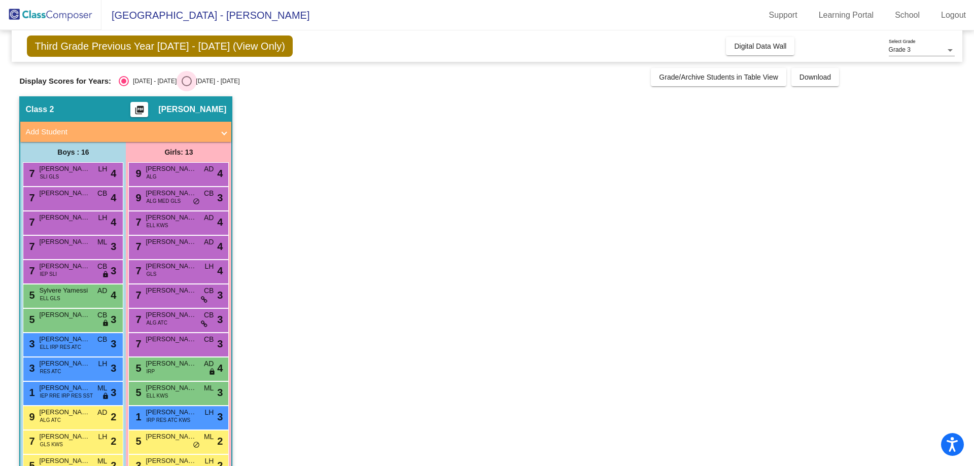
click at [182, 81] on div "Select an option" at bounding box center [187, 81] width 10 height 10
click at [186, 86] on input "2025 - 2026" at bounding box center [186, 86] width 1 height 1
radio input "true"
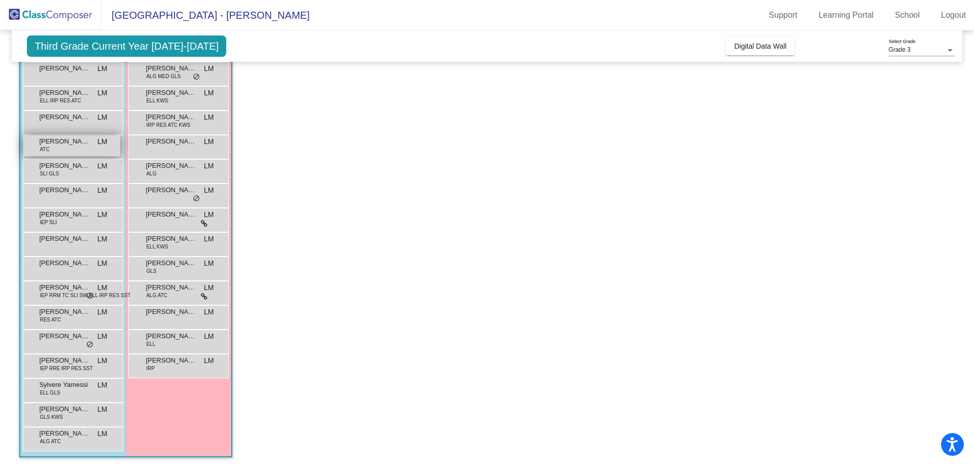
scroll to position [101, 0]
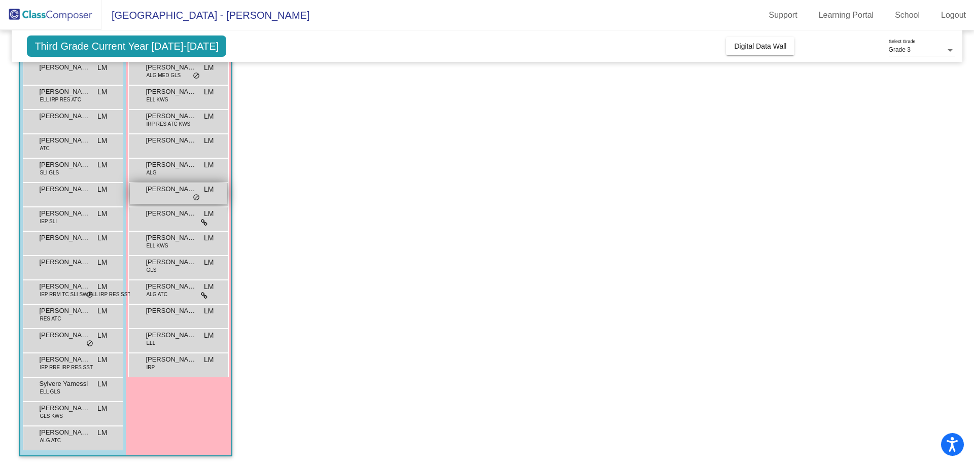
click at [169, 193] on span "Grace Dubay" at bounding box center [171, 189] width 51 height 10
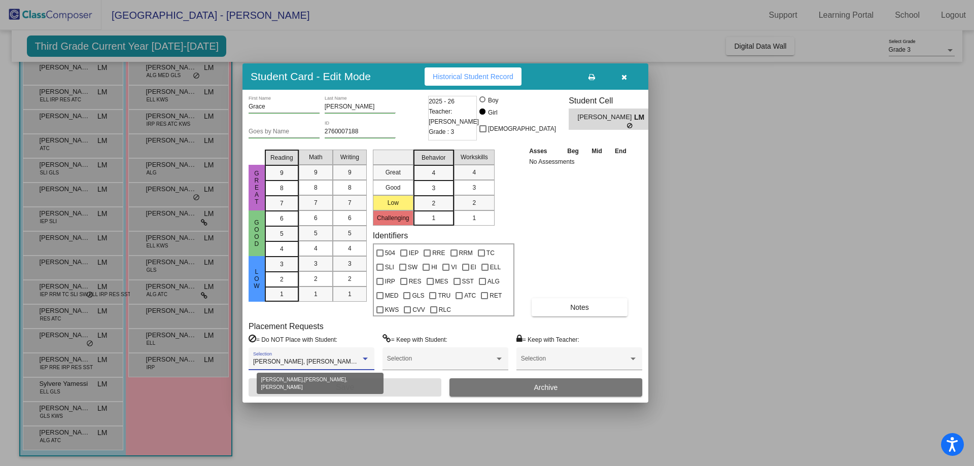
click at [365, 359] on div at bounding box center [365, 359] width 5 height 3
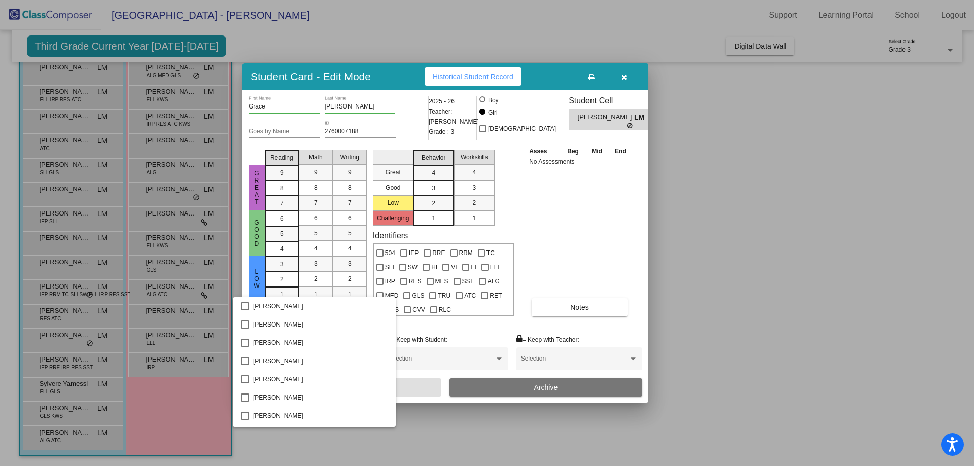
scroll to position [273, 0]
click at [709, 277] on div at bounding box center [487, 233] width 974 height 466
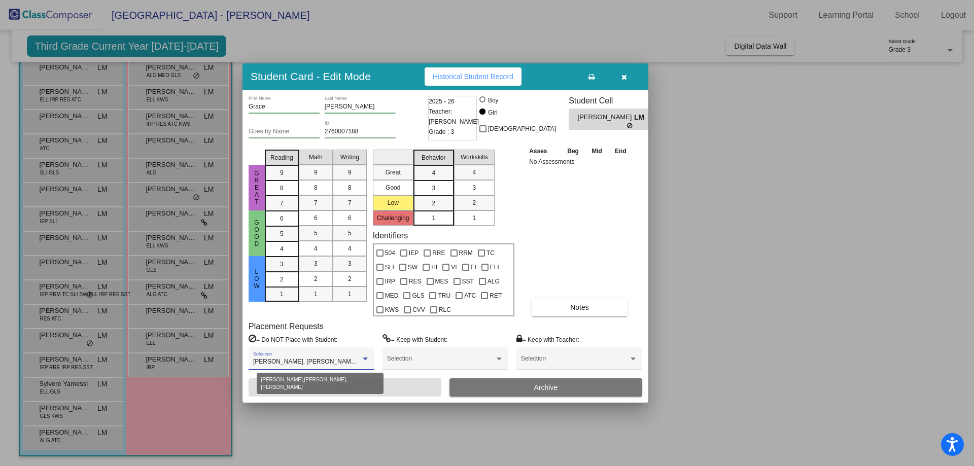
click at [341, 361] on span "Ashley Kekwa, Brianna Hynous, Valerie Henry" at bounding box center [331, 361] width 157 height 7
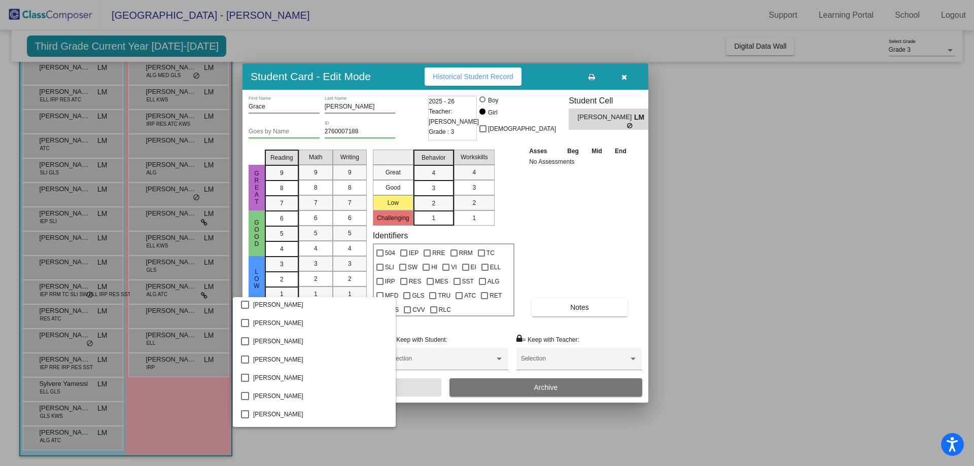
scroll to position [716, 0]
click at [245, 301] on mat-pseudo-checkbox at bounding box center [245, 303] width 8 height 8
click at [423, 386] on div at bounding box center [487, 233] width 974 height 466
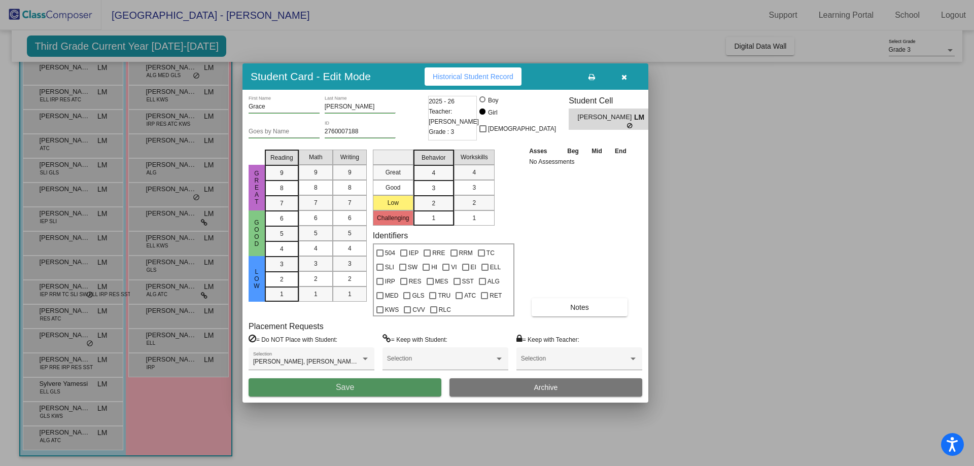
click at [372, 385] on button "Save" at bounding box center [345, 387] width 193 height 18
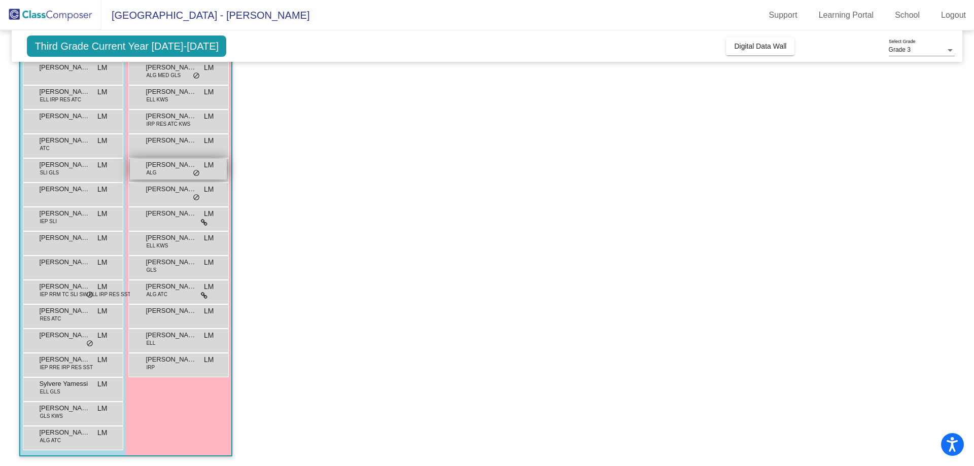
click at [165, 167] on span "Eliza Gutschow" at bounding box center [171, 165] width 51 height 10
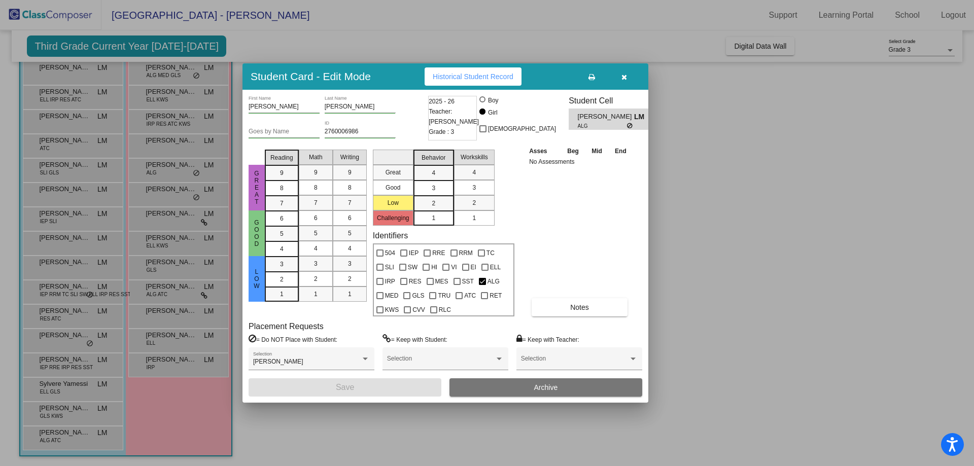
click at [627, 78] on icon "button" at bounding box center [624, 77] width 6 height 7
